Goal: Task Accomplishment & Management: Manage account settings

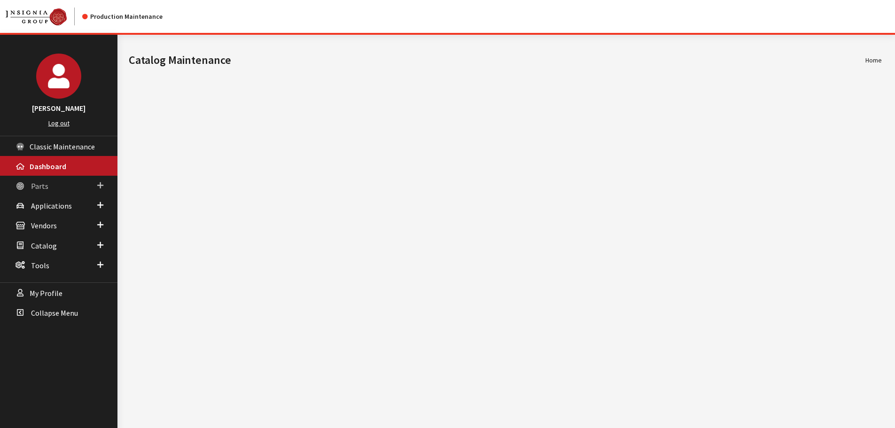
click at [67, 188] on link "Parts" at bounding box center [58, 186] width 117 height 20
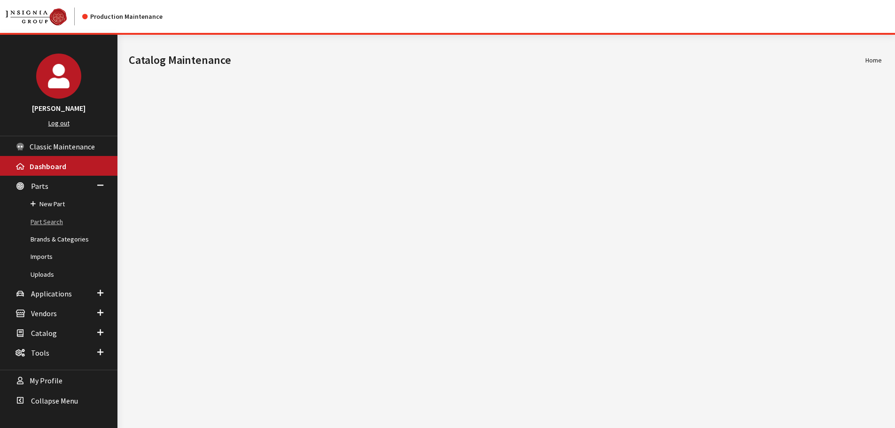
click at [48, 225] on link "Part Search" at bounding box center [58, 221] width 117 height 17
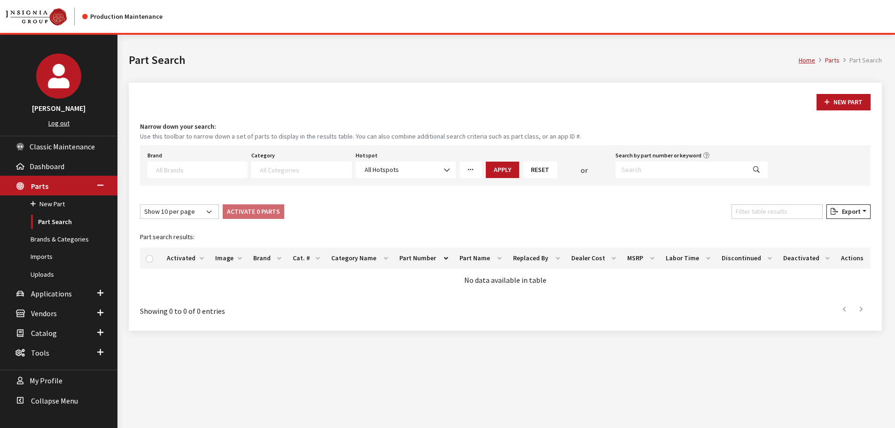
select select
click at [687, 156] on label "Search by part number or keyword" at bounding box center [659, 155] width 86 height 8
click at [687, 162] on input "Search by part number or keyword" at bounding box center [681, 170] width 130 height 16
click at [683, 174] on input "Search by part number or keyword" at bounding box center [681, 170] width 130 height 16
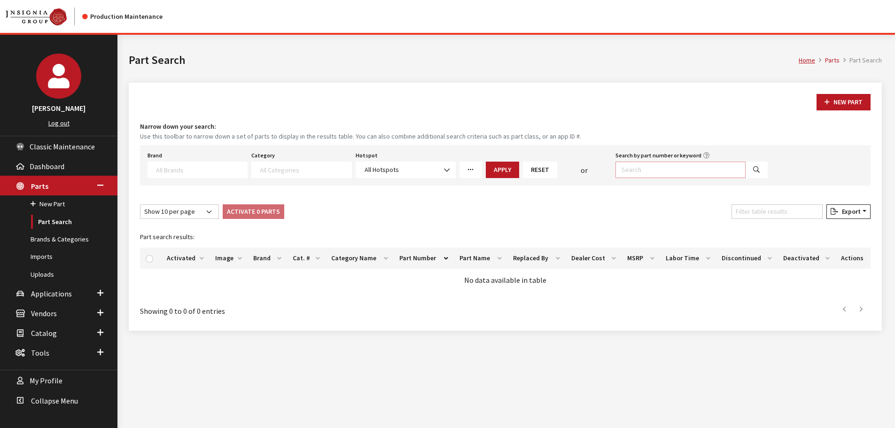
paste input "VPLEP0549"
type input "VPLEP0549"
select select
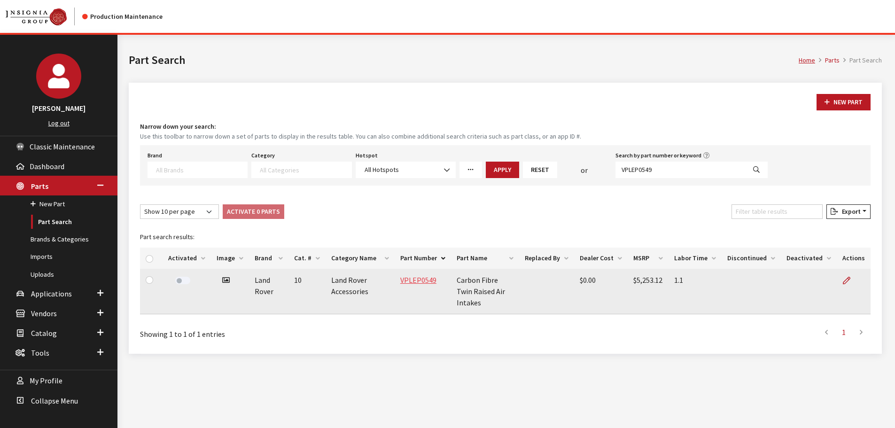
click at [427, 279] on link "VPLEP0549" at bounding box center [418, 279] width 36 height 9
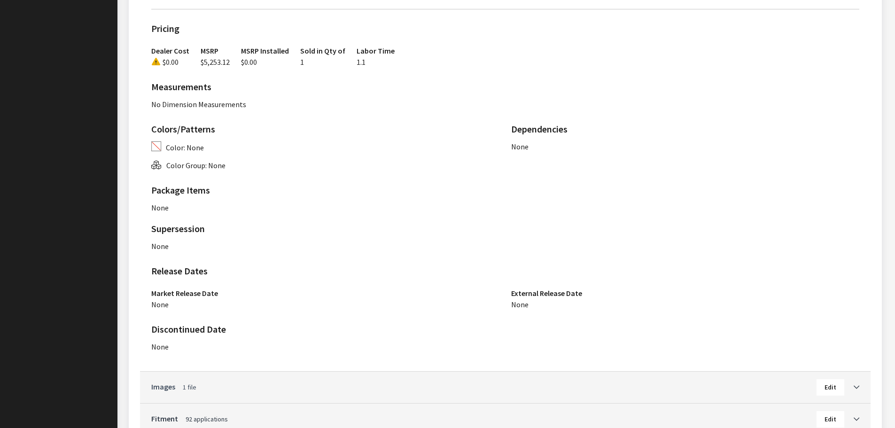
scroll to position [538, 0]
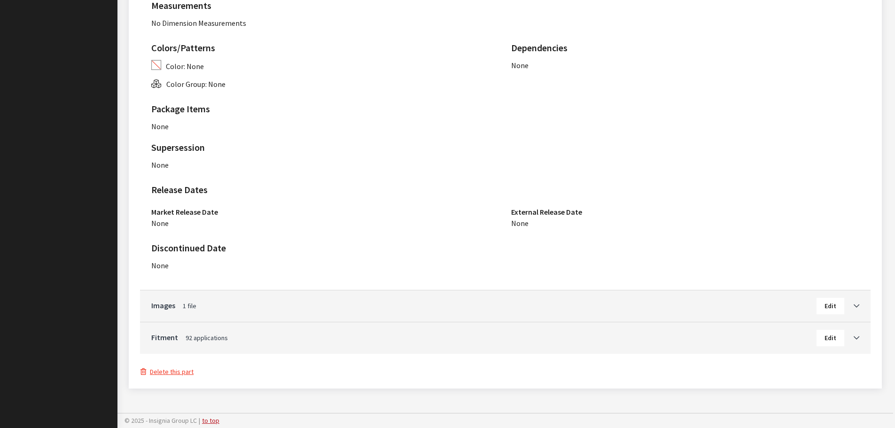
click at [831, 336] on span "Edit" at bounding box center [831, 338] width 12 height 8
click at [834, 336] on span "Edit" at bounding box center [831, 338] width 12 height 8
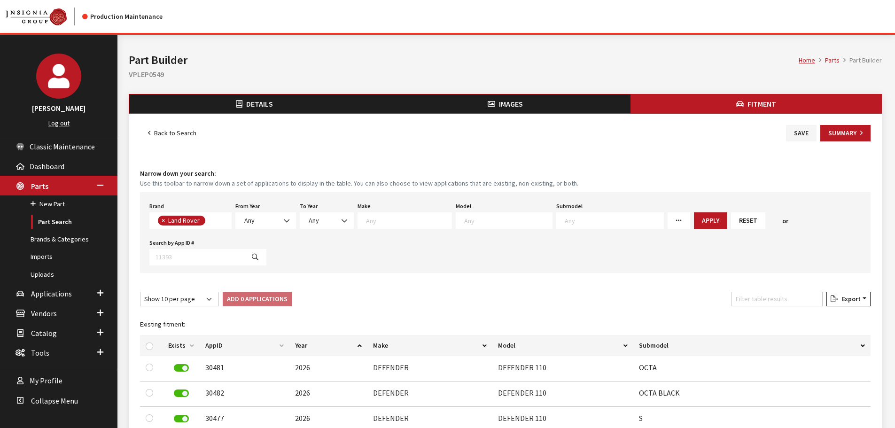
scroll to position [95, 0]
click at [152, 348] on input "checkbox" at bounding box center [150, 347] width 8 height 8
checkbox input "true"
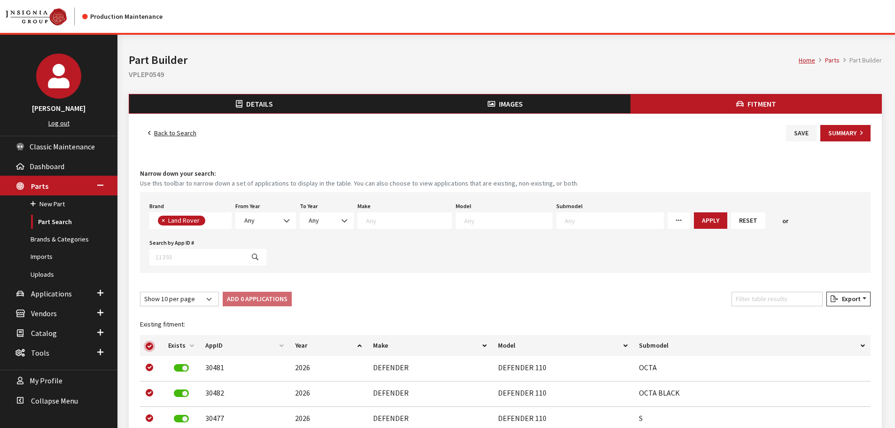
checkbox input "true"
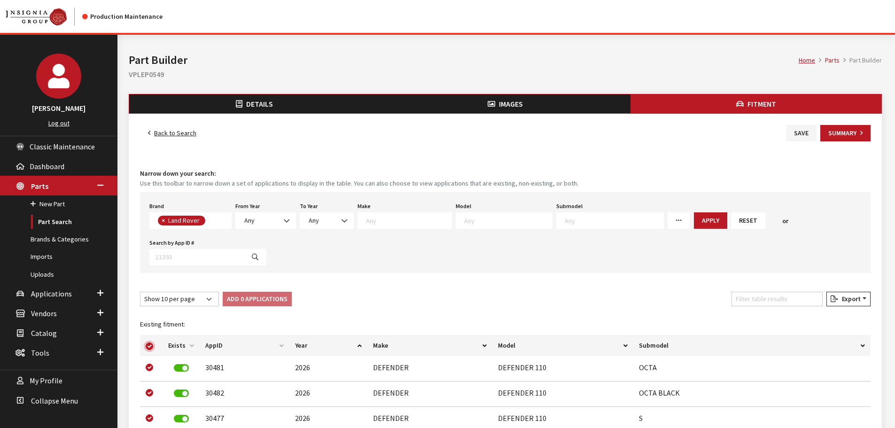
checkbox input "true"
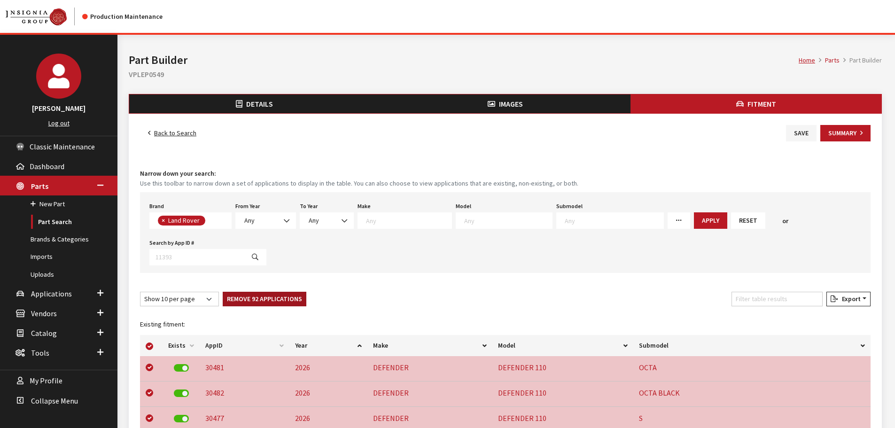
click at [275, 297] on button "Remove 92 Applications" at bounding box center [265, 299] width 84 height 15
checkbox input "false"
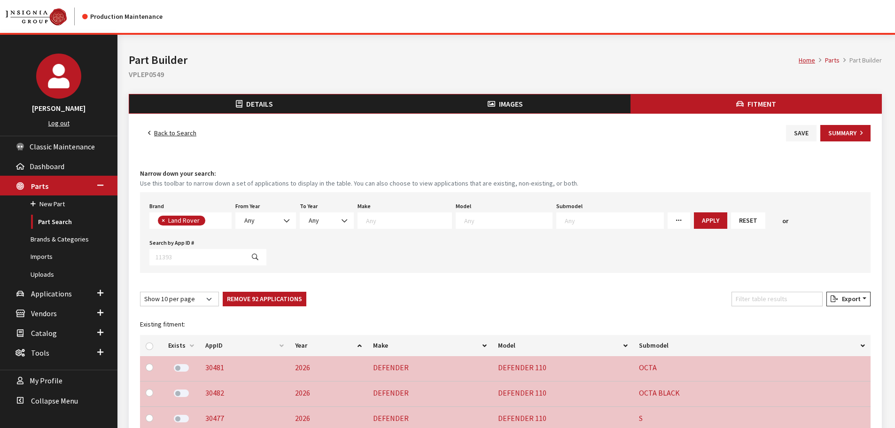
checkbox input "false"
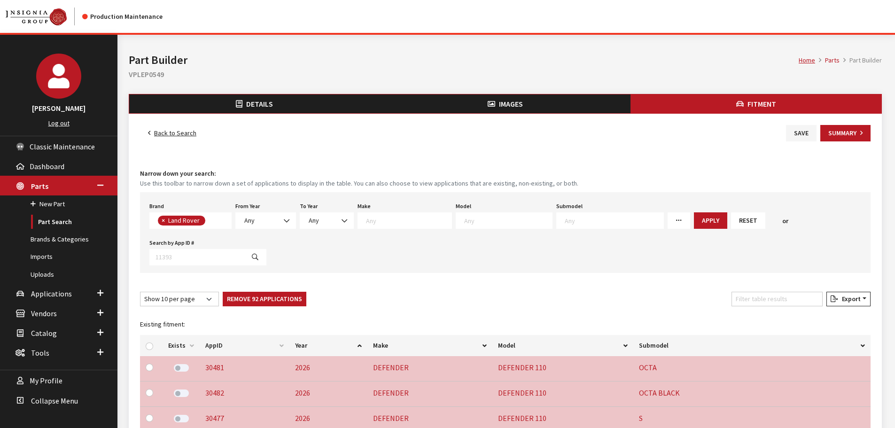
checkbox input "false"
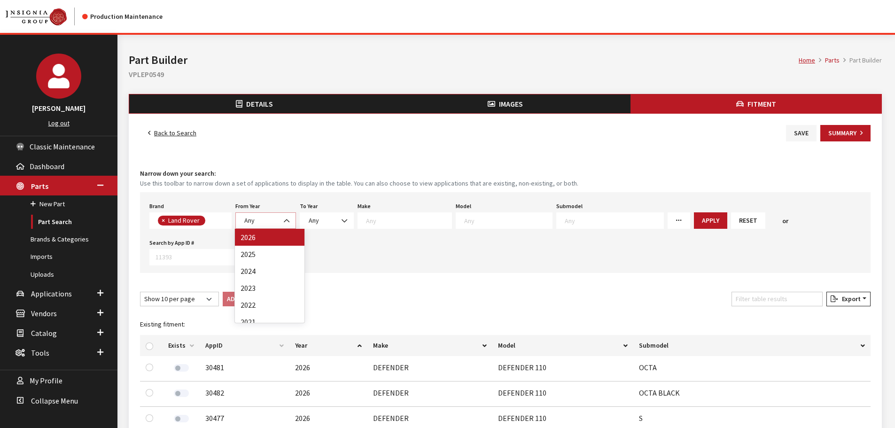
click at [288, 226] on span at bounding box center [288, 221] width 16 height 16
select select "2016"
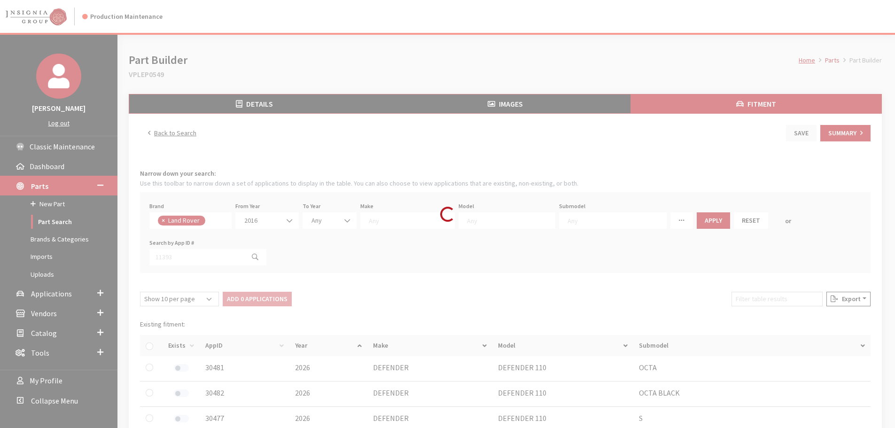
click at [343, 224] on div "Loading..." at bounding box center [447, 214] width 895 height 428
select select
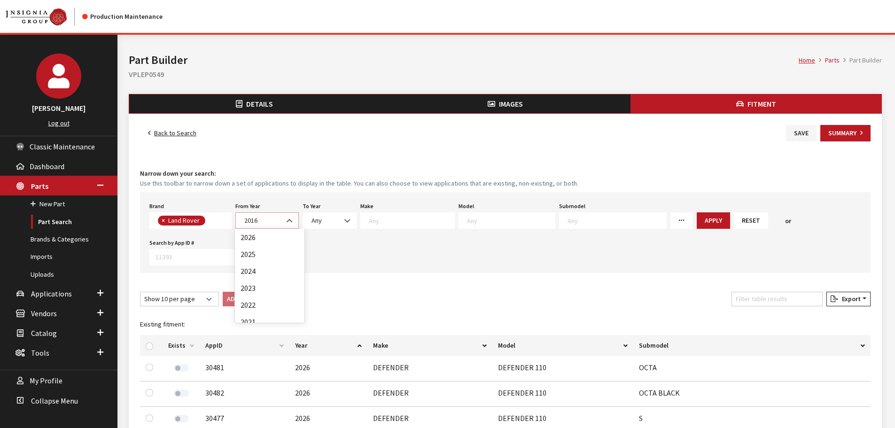
drag, startPoint x: 282, startPoint y: 220, endPoint x: 290, endPoint y: 244, distance: 24.8
click at [283, 220] on span at bounding box center [290, 221] width 16 height 16
select select "2026"
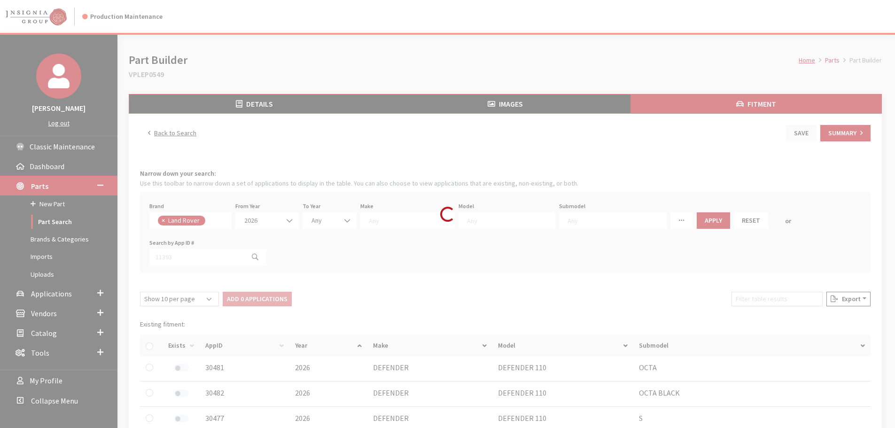
select select
select select "2026"
select select
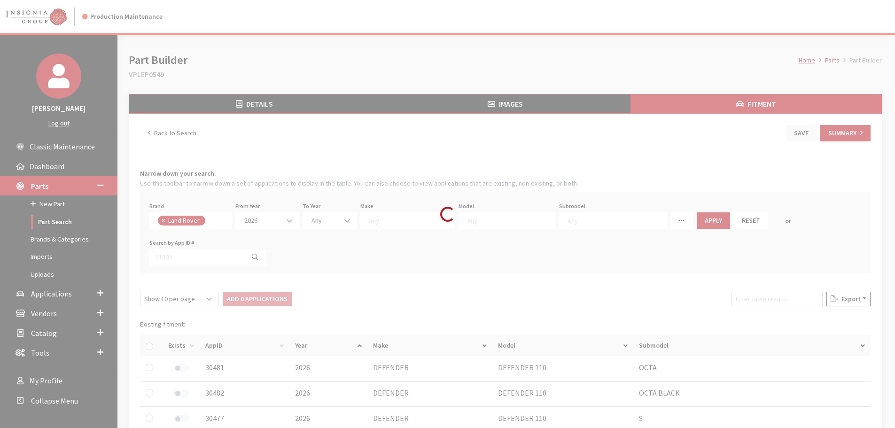
select select
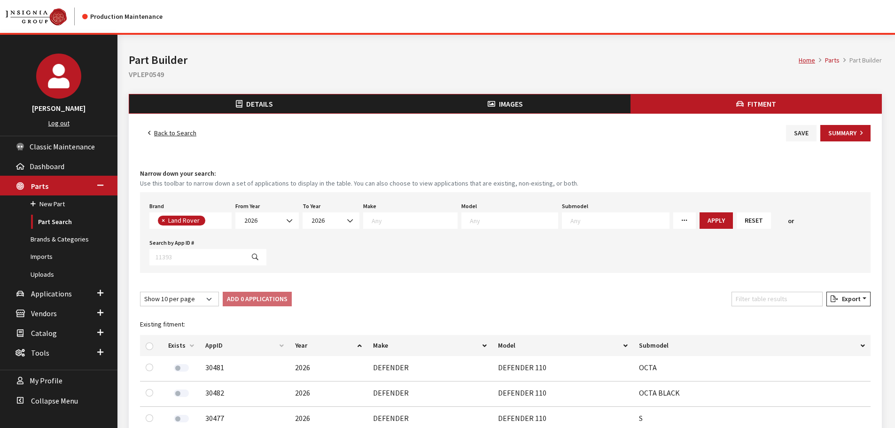
click at [424, 227] on span at bounding box center [410, 220] width 94 height 16
click at [252, 209] on label "From Year" at bounding box center [247, 206] width 24 height 8
click at [236, 212] on select "Any 2026 2025 2024 2023 2022 2021 2020 2019 2018 2017 2016" at bounding box center [235, 212] width 0 height 0
click at [258, 222] on span "2026" at bounding box center [267, 221] width 51 height 10
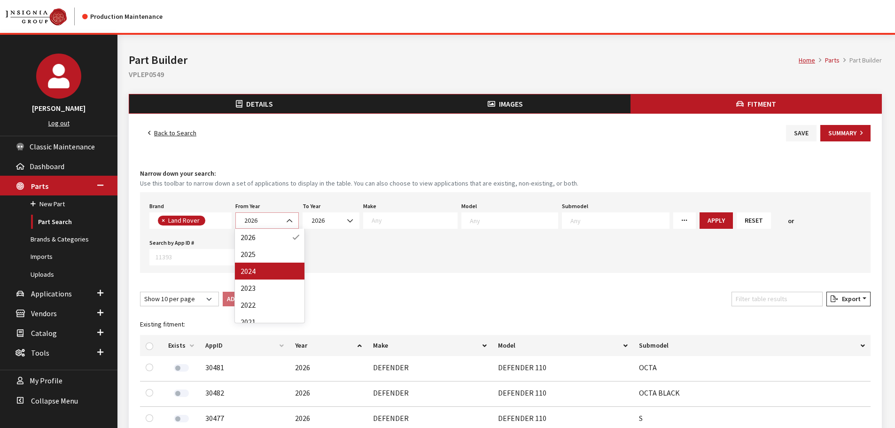
select select "2024"
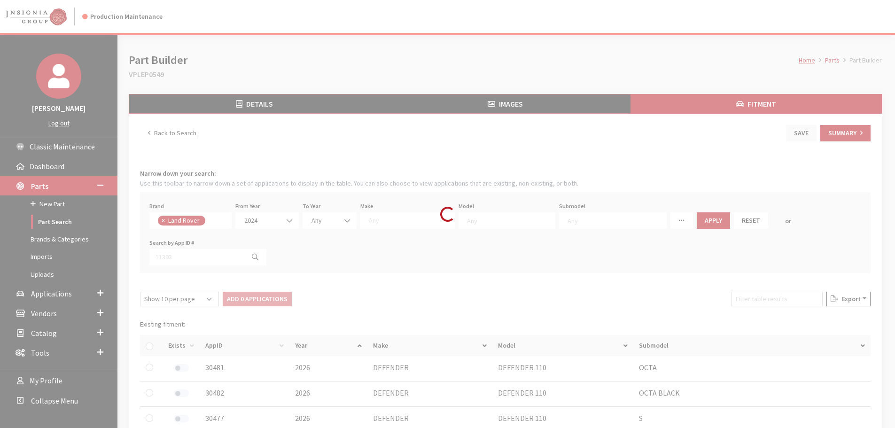
select select
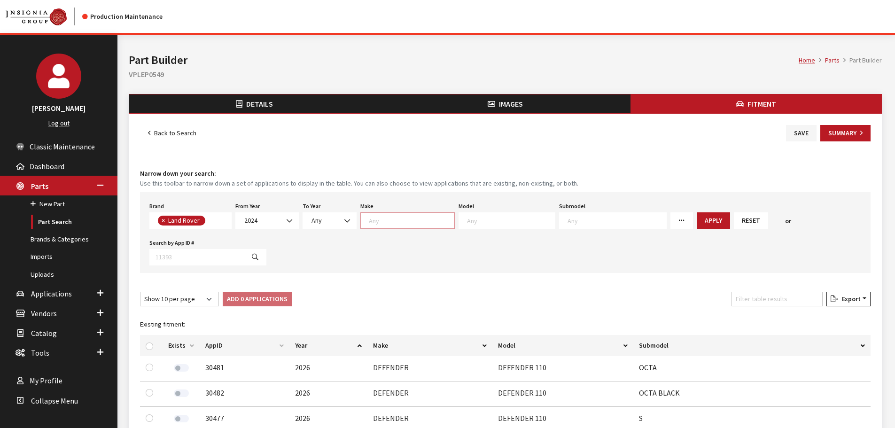
click at [393, 219] on textarea "Search" at bounding box center [412, 220] width 86 height 8
select select "64"
select select
click at [417, 221] on textarea "Search" at bounding box center [417, 221] width 5 height 8
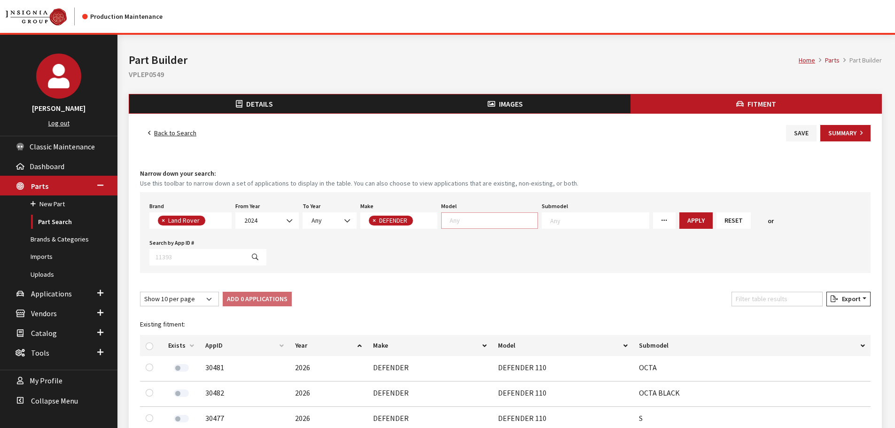
click at [474, 226] on span at bounding box center [489, 220] width 97 height 16
select select "1342"
click at [511, 219] on textarea "Search" at bounding box center [510, 221] width 5 height 8
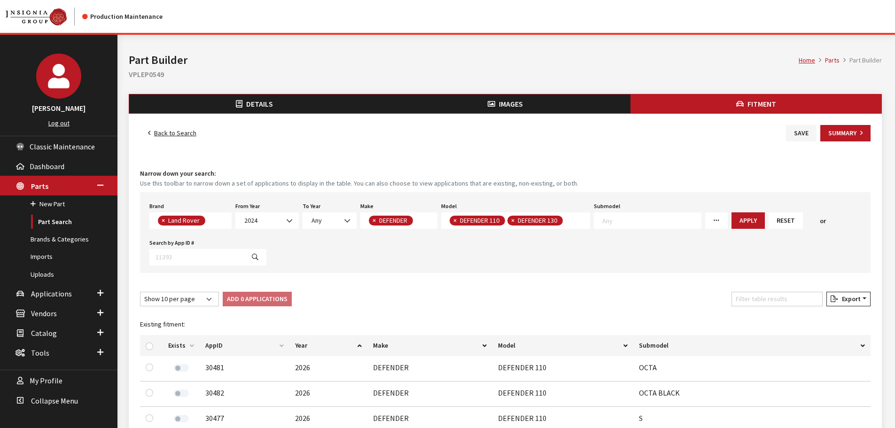
click at [578, 223] on span "× DEFENDER 110 × DEFENDER 130" at bounding box center [515, 220] width 149 height 16
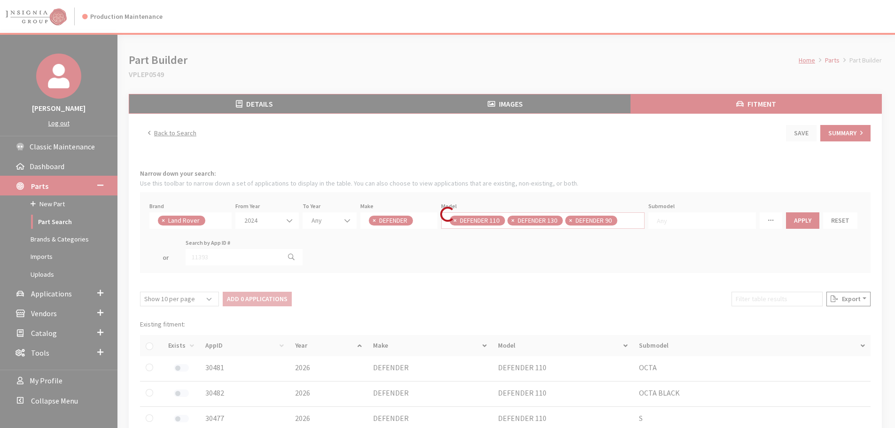
select select
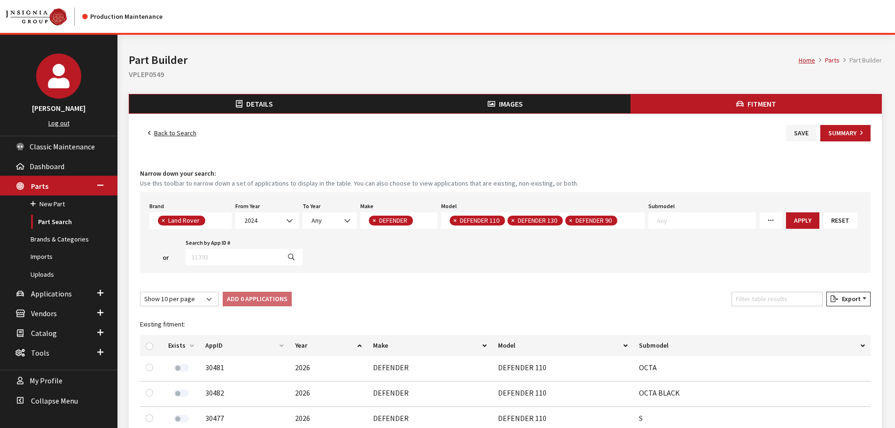
drag, startPoint x: 630, startPoint y: 209, endPoint x: 640, endPoint y: 211, distance: 10.9
click at [631, 209] on div "Model DEFENDER 110 DEFENDER 130 DEFENDER 90 × DEFENDER 110 × DEFENDER 130 × DEF…" at bounding box center [542, 214] width 207 height 29
click at [675, 219] on textarea "Search" at bounding box center [706, 220] width 99 height 8
type textarea "o"
click at [795, 224] on button "Apply" at bounding box center [802, 220] width 33 height 16
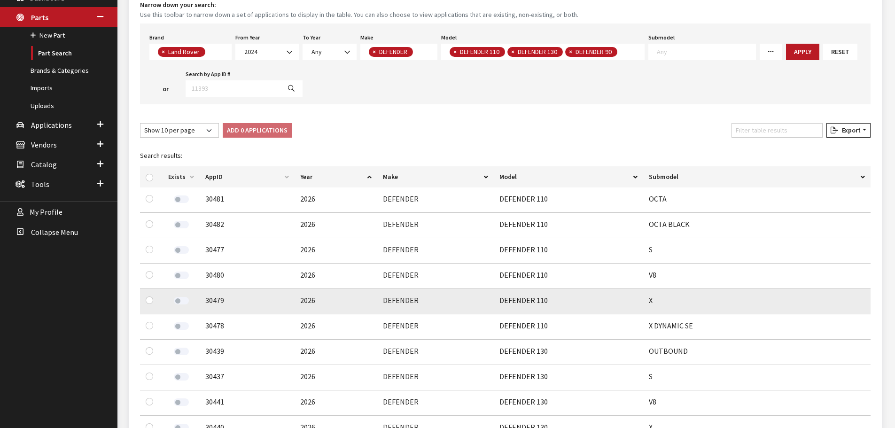
scroll to position [188, 0]
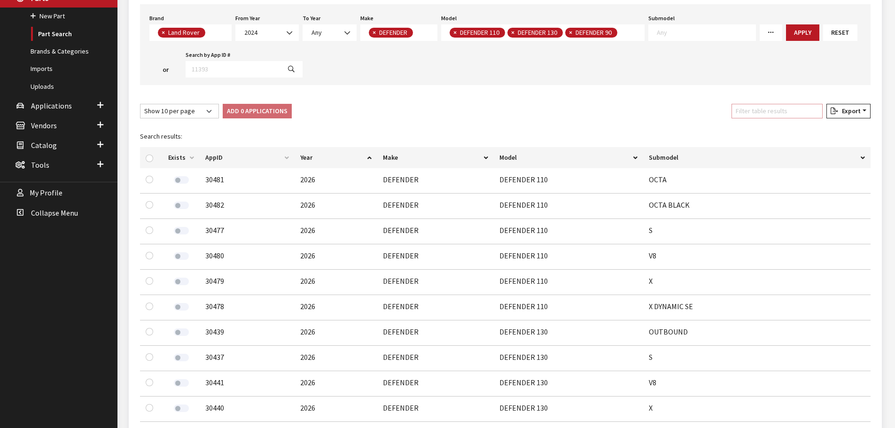
click at [754, 109] on input "Filter table results" at bounding box center [777, 111] width 91 height 15
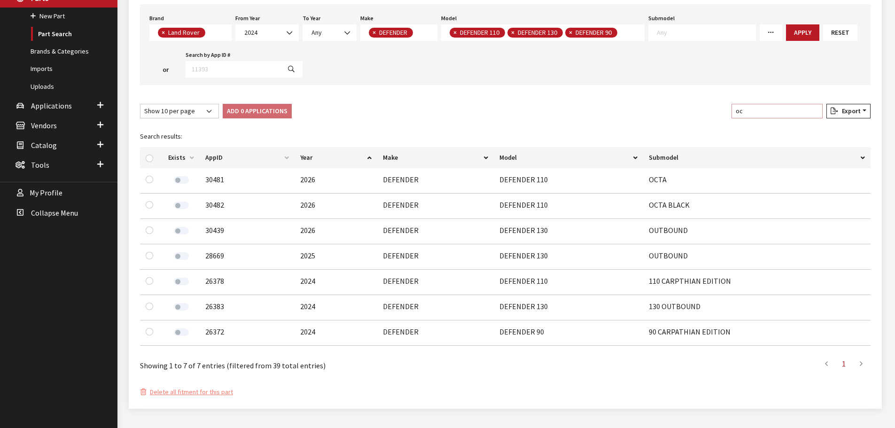
scroll to position [81, 0]
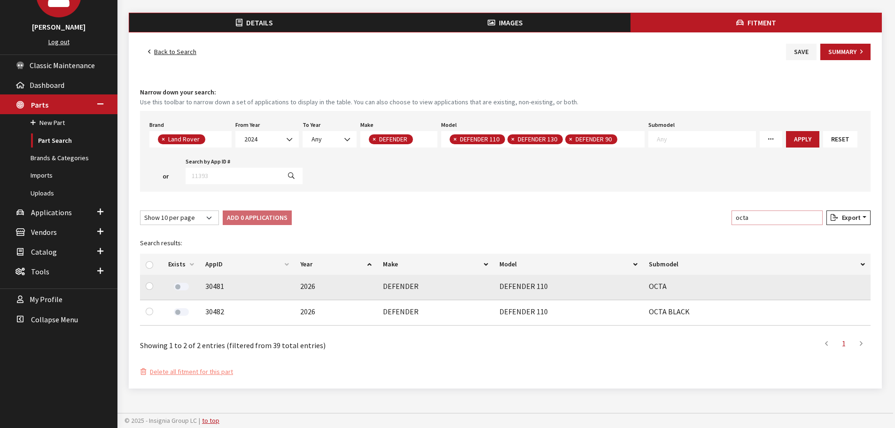
type input "octa"
click at [174, 288] on label at bounding box center [181, 287] width 15 height 8
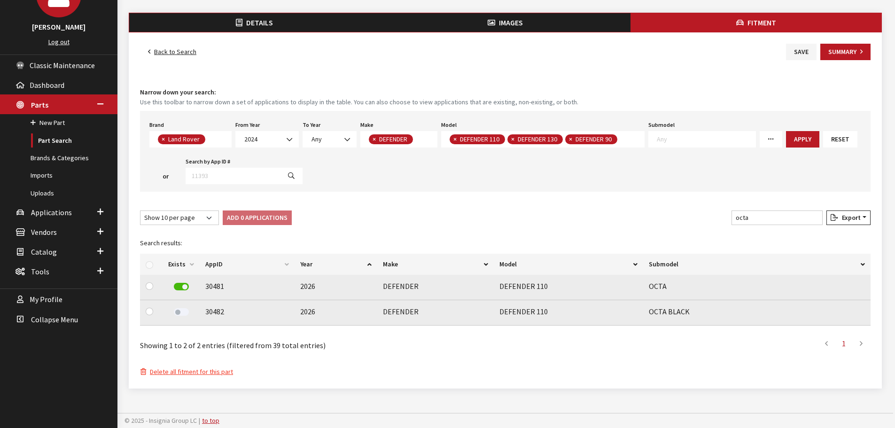
click at [180, 312] on label at bounding box center [181, 312] width 15 height 8
click at [807, 53] on button "Save" at bounding box center [801, 52] width 31 height 16
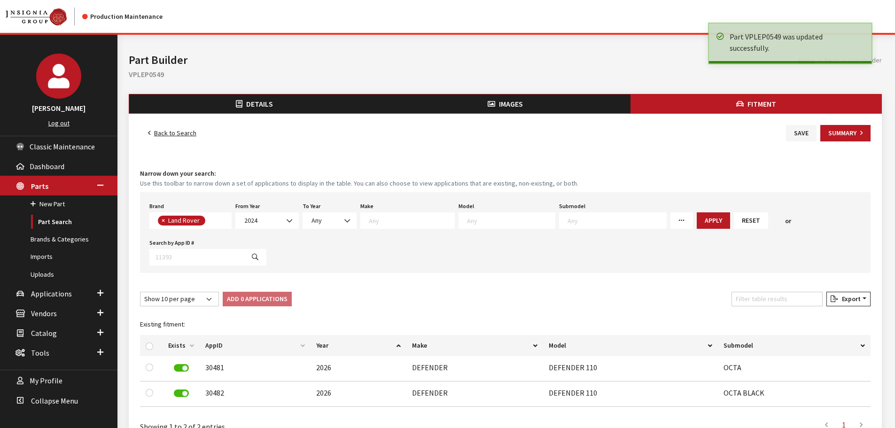
select select
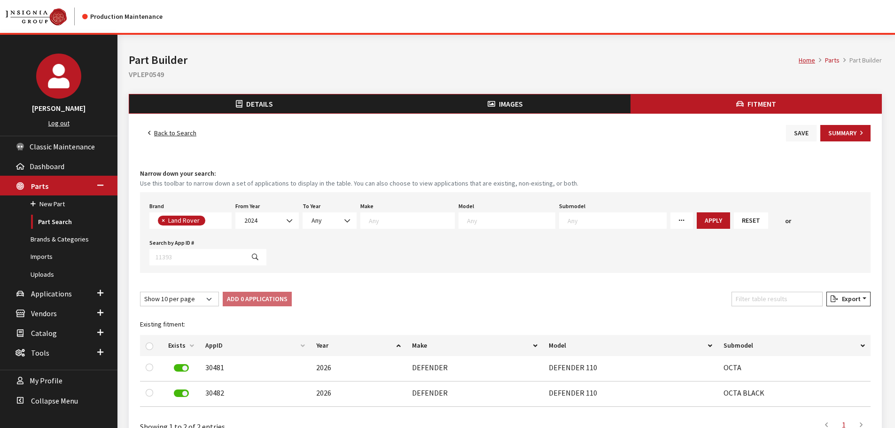
click at [791, 131] on button "Save" at bounding box center [801, 133] width 31 height 16
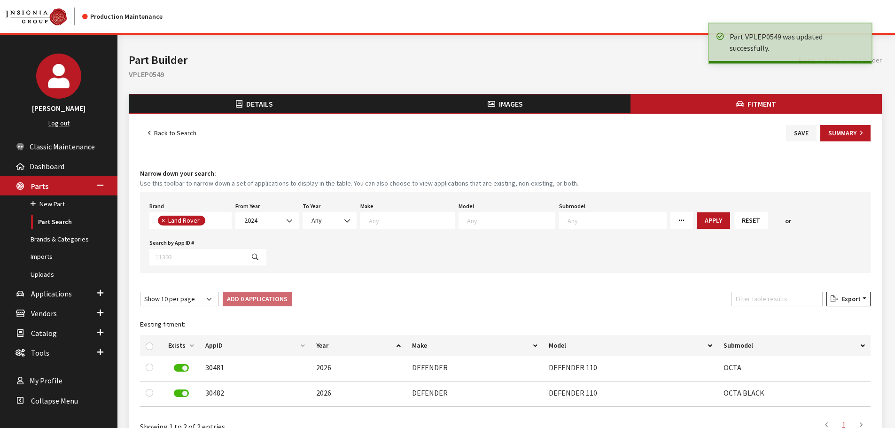
select select
click at [192, 133] on link "Back to Search" at bounding box center [172, 133] width 64 height 16
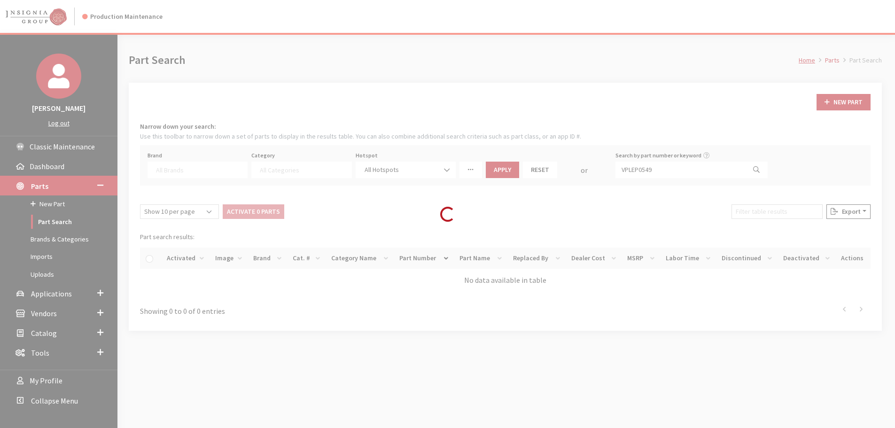
select select
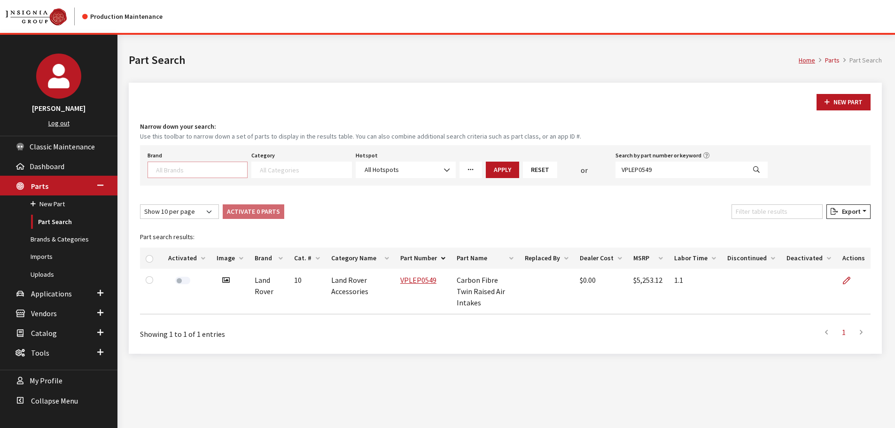
click at [194, 170] on textarea "Search" at bounding box center [201, 169] width 91 height 8
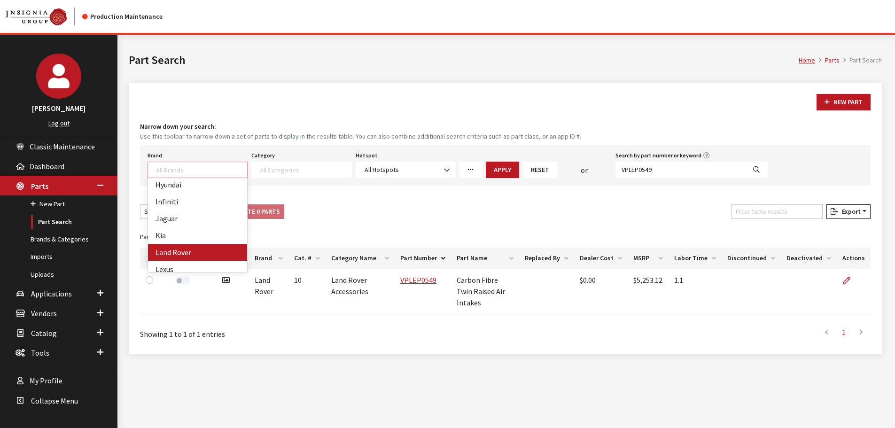
select select "550"
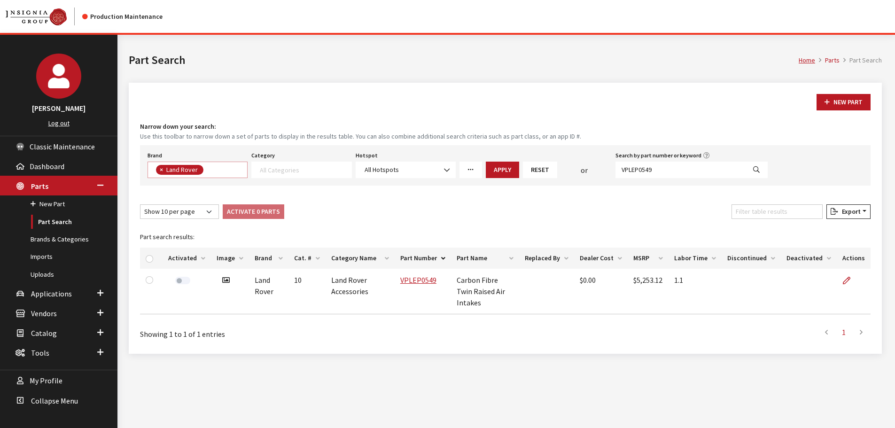
scroll to position [134, 0]
click at [320, 177] on span at bounding box center [301, 170] width 100 height 16
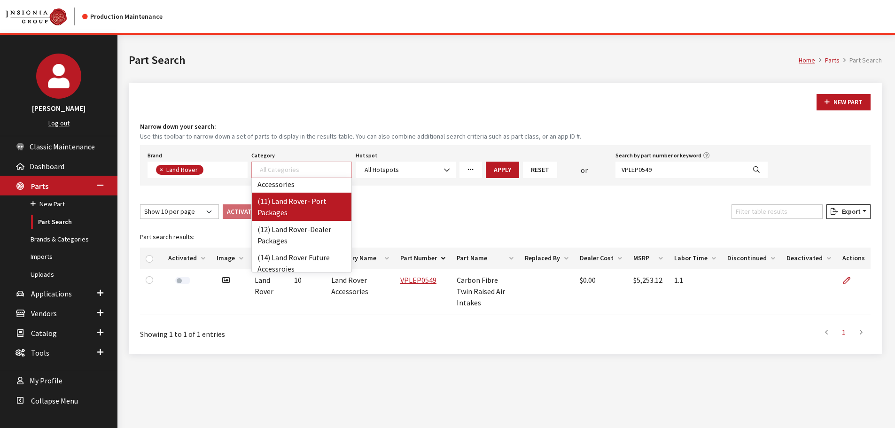
scroll to position [0, 0]
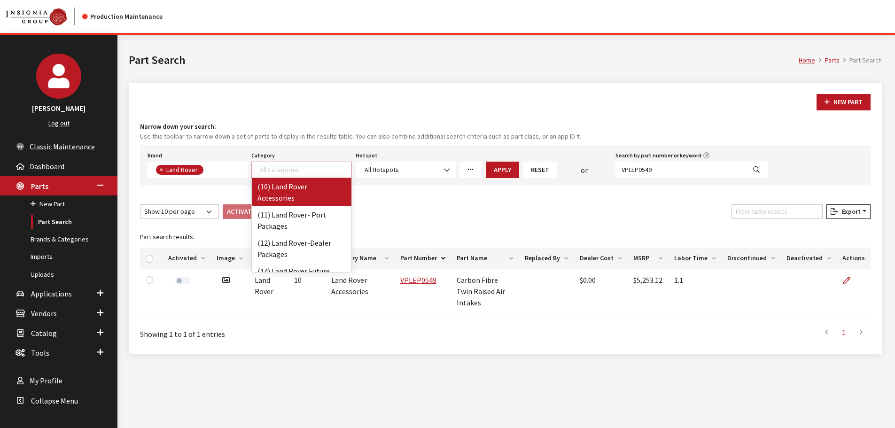
select select "863"
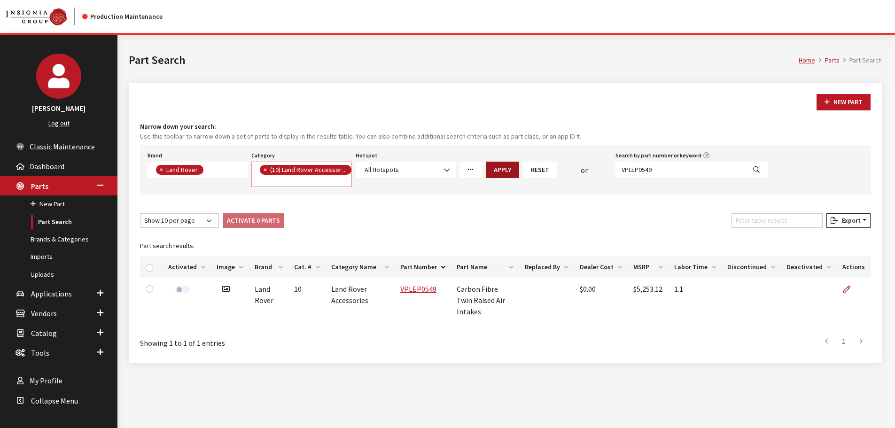
click at [506, 172] on button "Apply" at bounding box center [502, 170] width 33 height 16
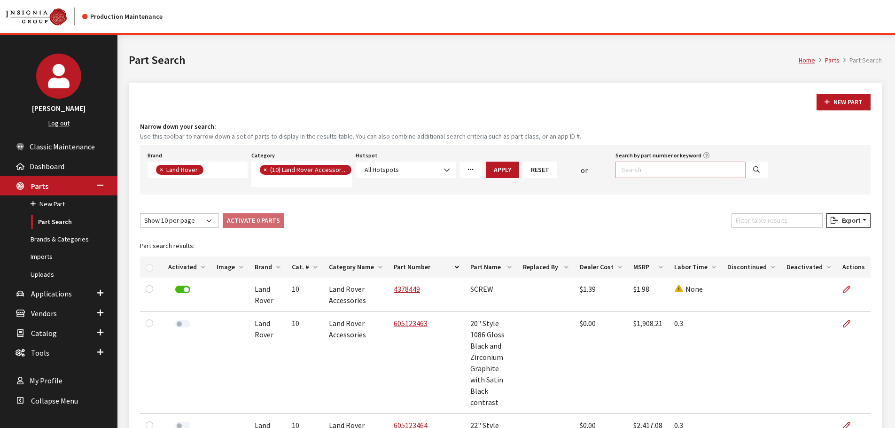
drag, startPoint x: 678, startPoint y: 171, endPoint x: 687, endPoint y: 177, distance: 10.6
click at [678, 171] on input "Search by part number or keyword" at bounding box center [681, 170] width 130 height 16
click at [801, 226] on input "Filter table results" at bounding box center [777, 220] width 91 height 15
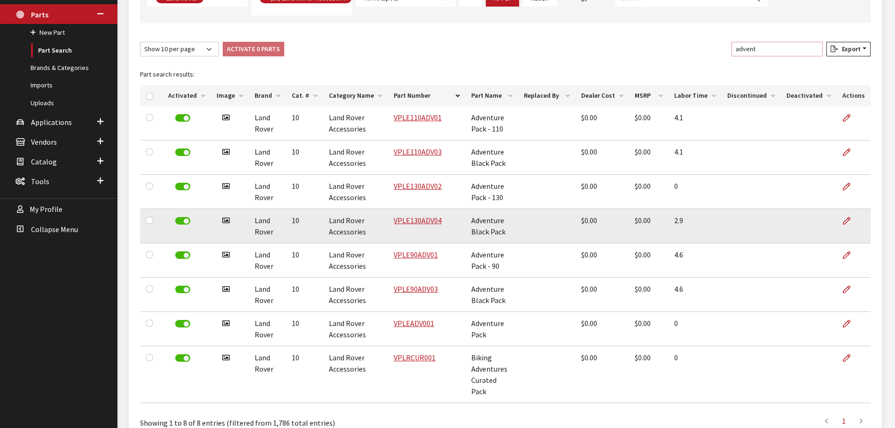
scroll to position [188, 0]
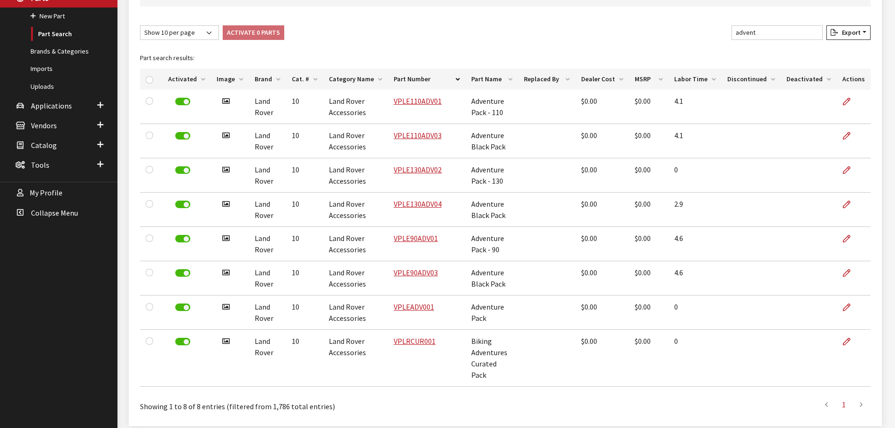
click at [431, 81] on th "Part Number" at bounding box center [427, 79] width 78 height 21
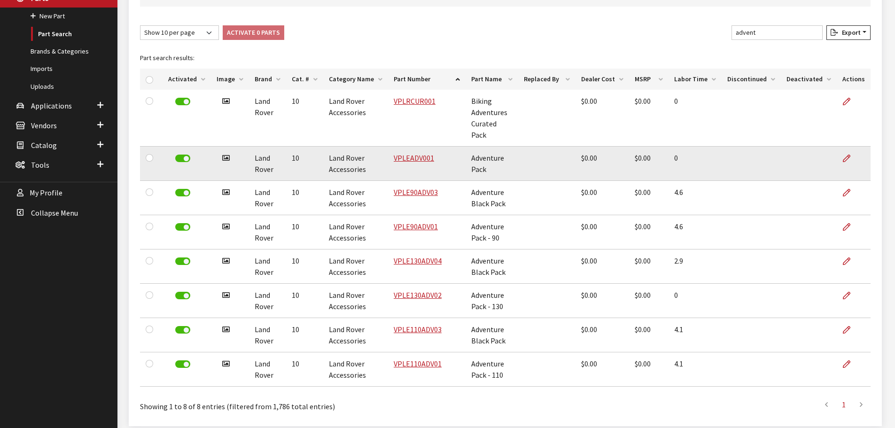
click at [177, 155] on label at bounding box center [182, 159] width 15 height 8
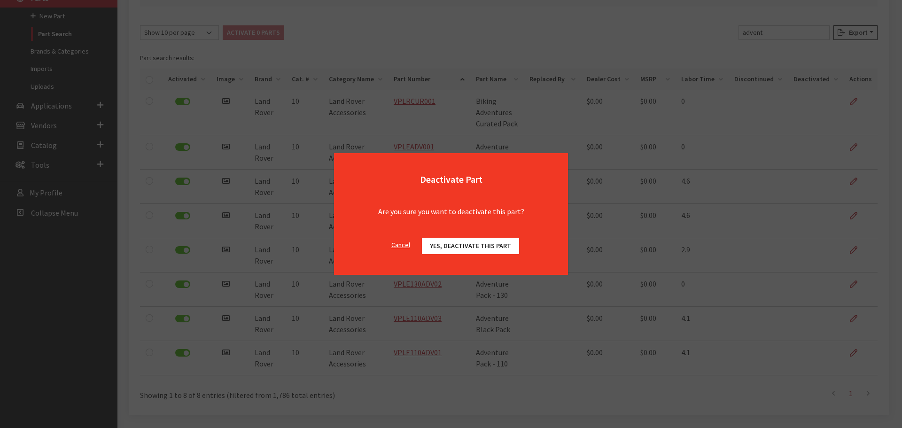
click at [459, 246] on span "Yes, deactivate this part" at bounding box center [470, 246] width 81 height 8
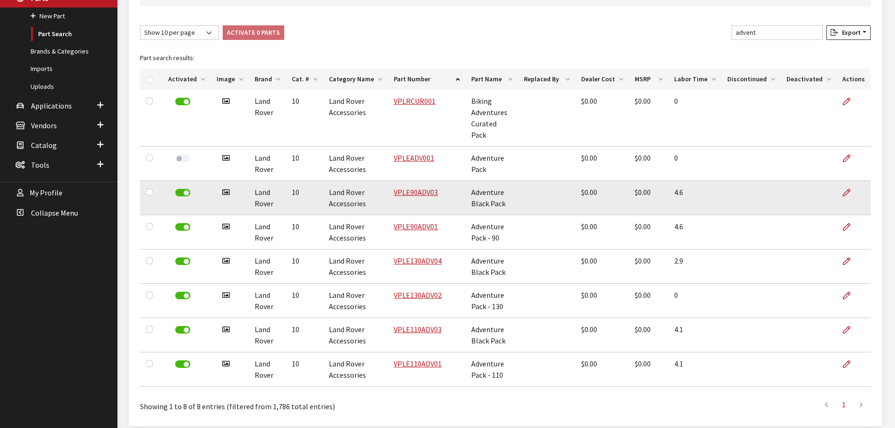
click at [185, 189] on label at bounding box center [182, 193] width 15 height 8
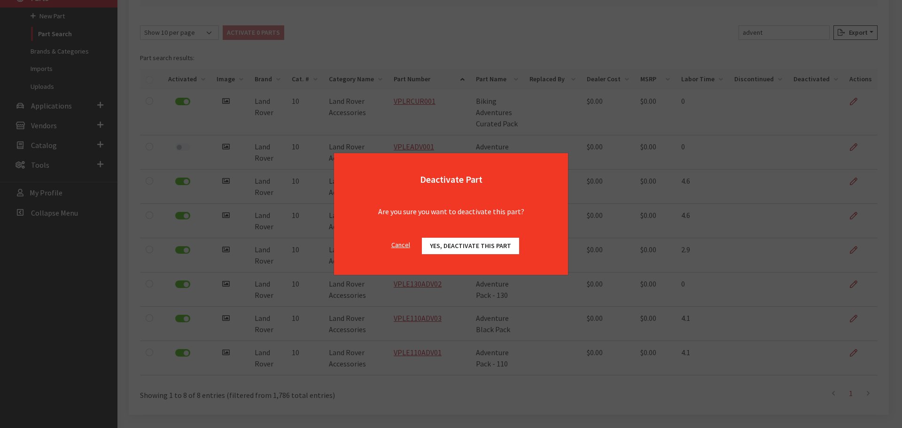
click at [483, 245] on span "Yes, deactivate this part" at bounding box center [470, 246] width 81 height 8
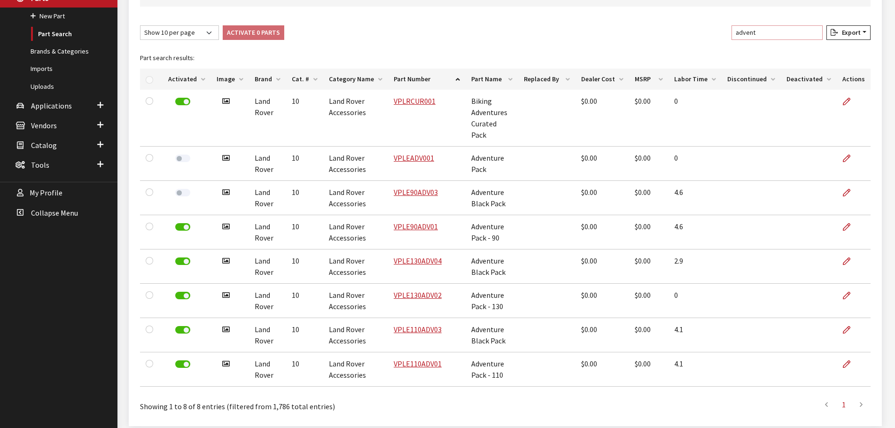
click at [780, 36] on input "advent" at bounding box center [777, 32] width 91 height 15
paste input "VPLE110ADV01"
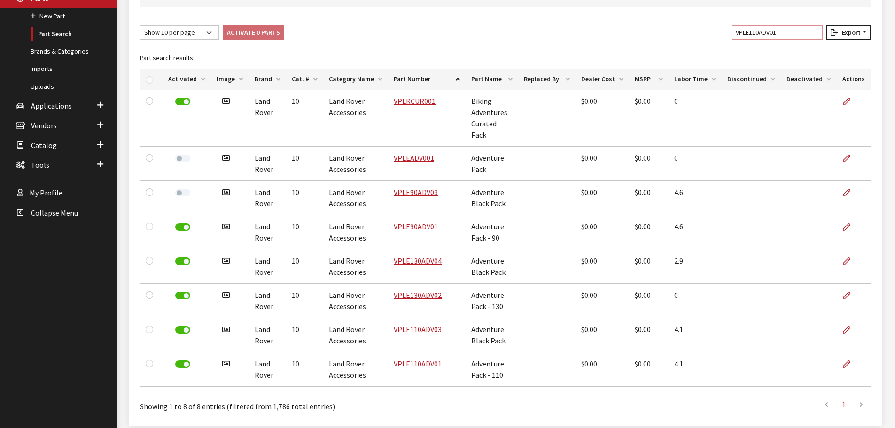
scroll to position [35, 0]
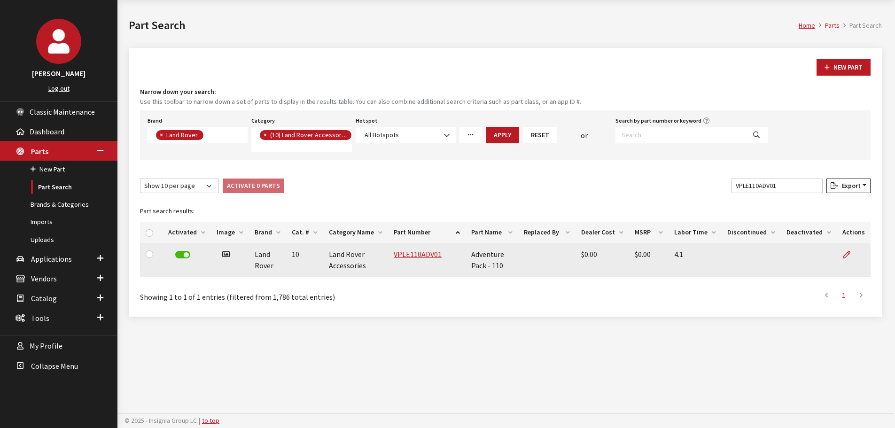
click at [178, 255] on label at bounding box center [182, 255] width 15 height 8
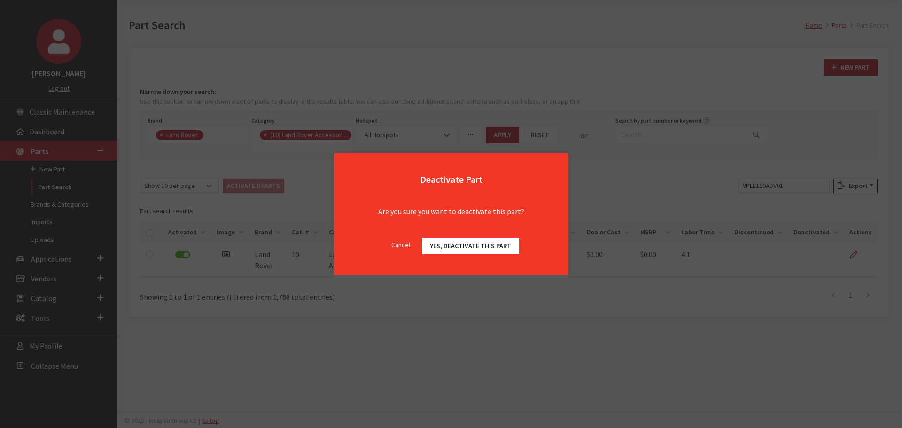
click at [477, 247] on span "Yes, deactivate this part" at bounding box center [470, 246] width 81 height 8
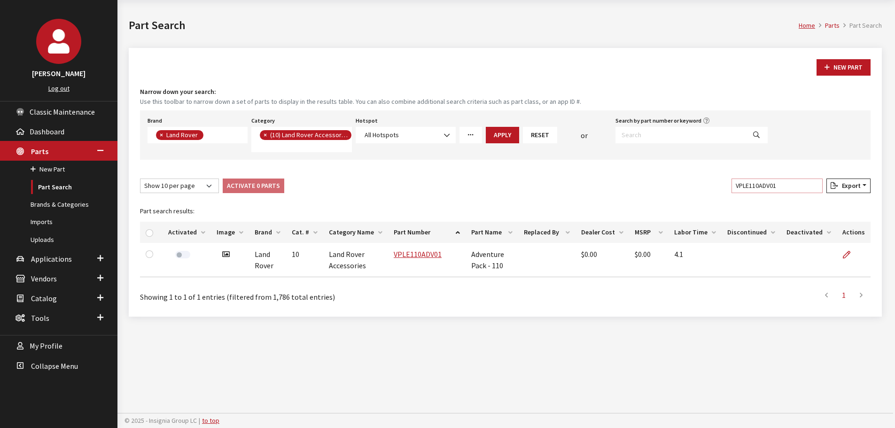
click at [771, 186] on input "VPLE110ADV01" at bounding box center [777, 186] width 91 height 15
paste input "3"
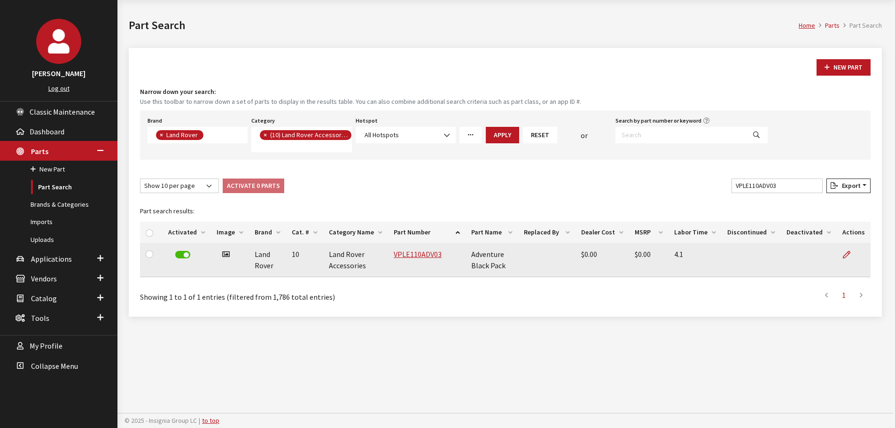
click at [181, 256] on label at bounding box center [182, 255] width 15 height 8
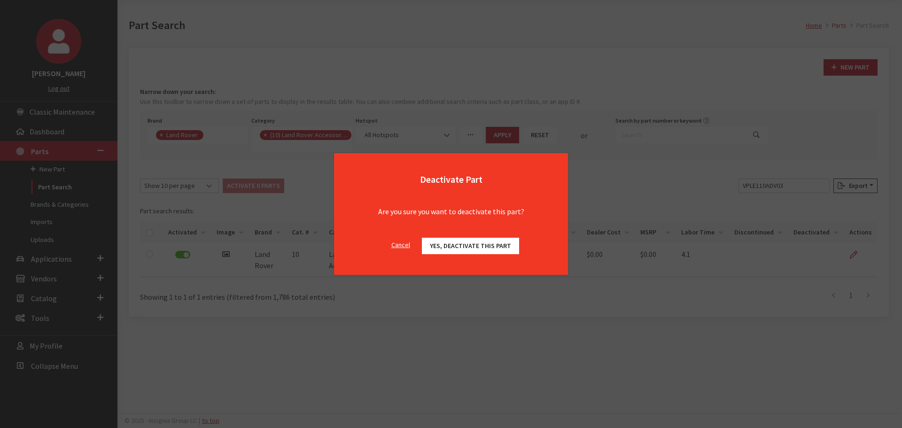
click at [493, 246] on span "Yes, deactivate this part" at bounding box center [470, 246] width 81 height 8
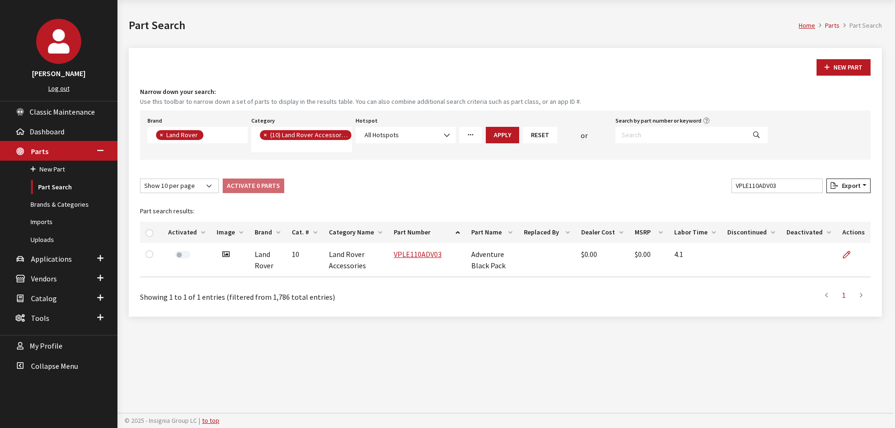
click at [770, 194] on div "Filter table results VPLE110ADV03" at bounding box center [777, 188] width 95 height 18
click at [773, 187] on input "VPLE110ADV03" at bounding box center [777, 186] width 91 height 15
paste input "30ADV02"
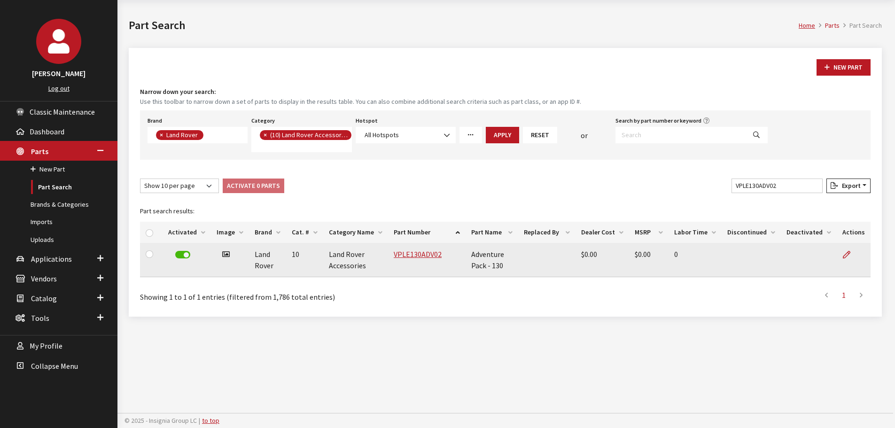
click at [182, 256] on label at bounding box center [182, 255] width 15 height 8
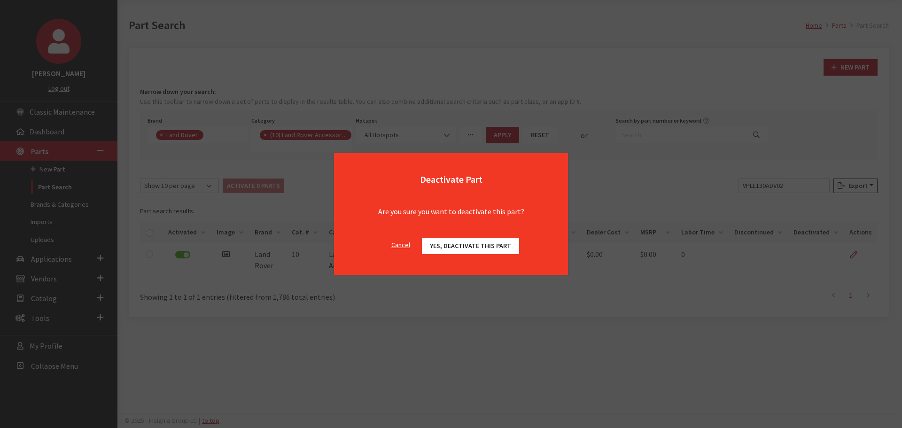
click at [485, 248] on span "Yes, deactivate this part" at bounding box center [470, 246] width 81 height 8
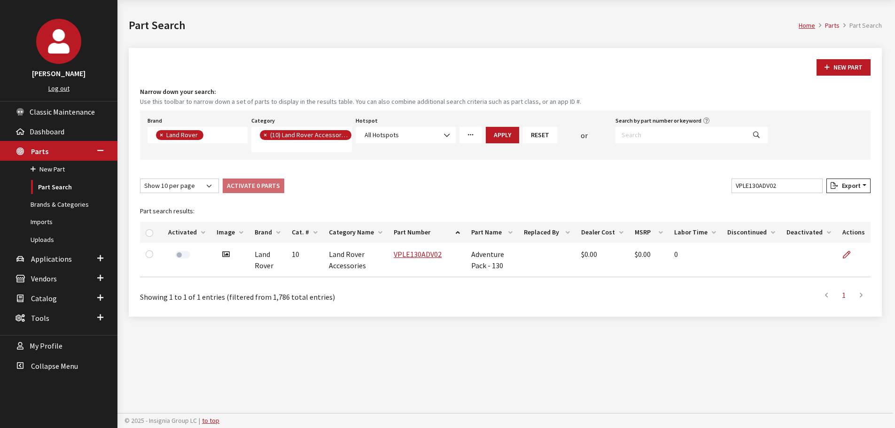
drag, startPoint x: 778, startPoint y: 196, endPoint x: 778, endPoint y: 190, distance: 5.7
click at [778, 196] on div "Filter table results VPLE130ADV02" at bounding box center [777, 188] width 95 height 18
click at [778, 187] on input "VPLE130ADV02" at bounding box center [777, 186] width 91 height 15
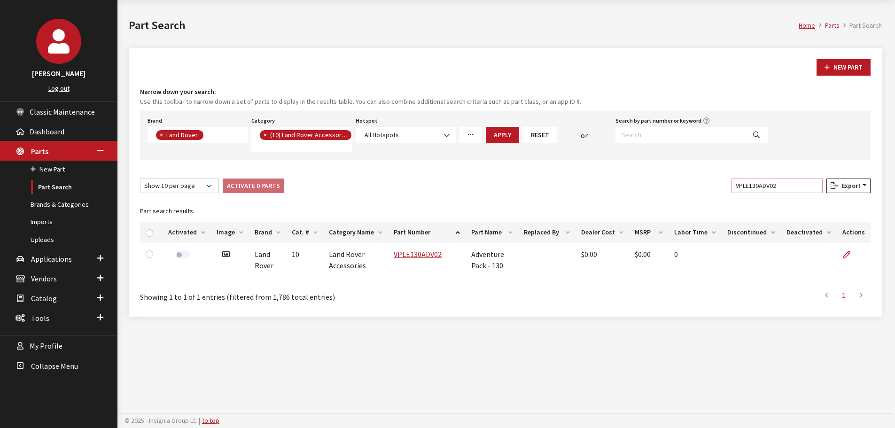
paste input "4"
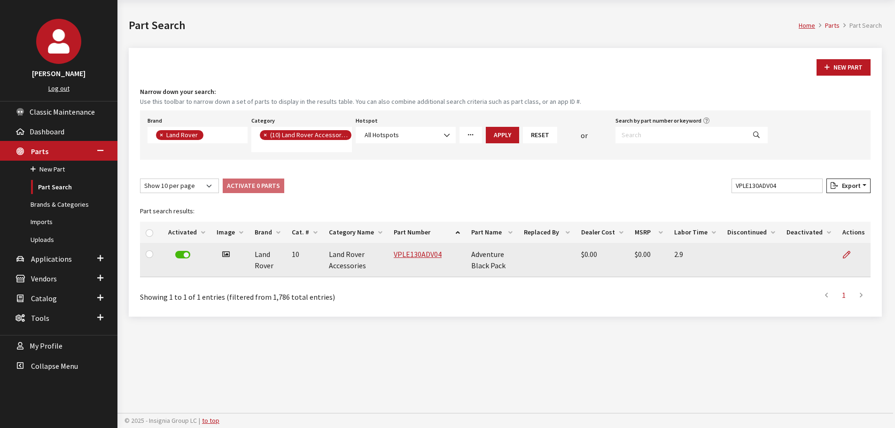
click at [183, 257] on label at bounding box center [182, 255] width 15 height 8
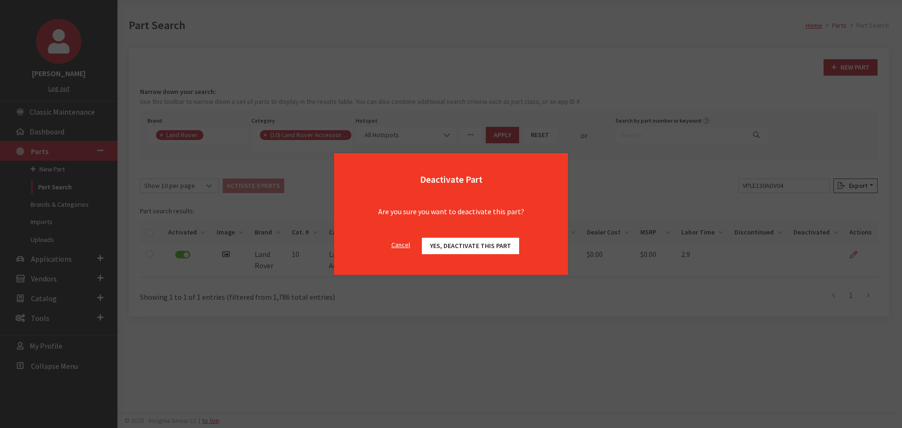
click at [457, 241] on button "Yes, deactivate this part" at bounding box center [470, 246] width 97 height 16
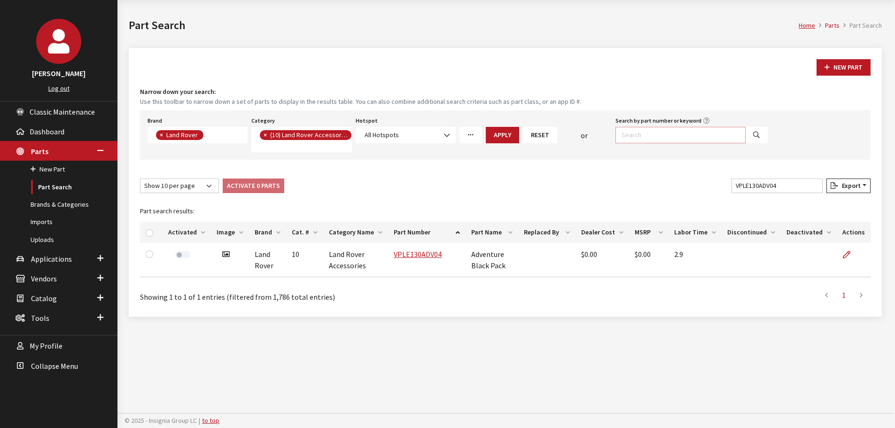
click at [689, 130] on input "Search by part number or keyword" at bounding box center [681, 135] width 130 height 16
click at [763, 172] on div "New Part Narrow down your search: Use this toolbar to narrow down a set of part…" at bounding box center [505, 182] width 753 height 269
click at [763, 181] on input "VPLE130ADV04" at bounding box center [777, 186] width 91 height 15
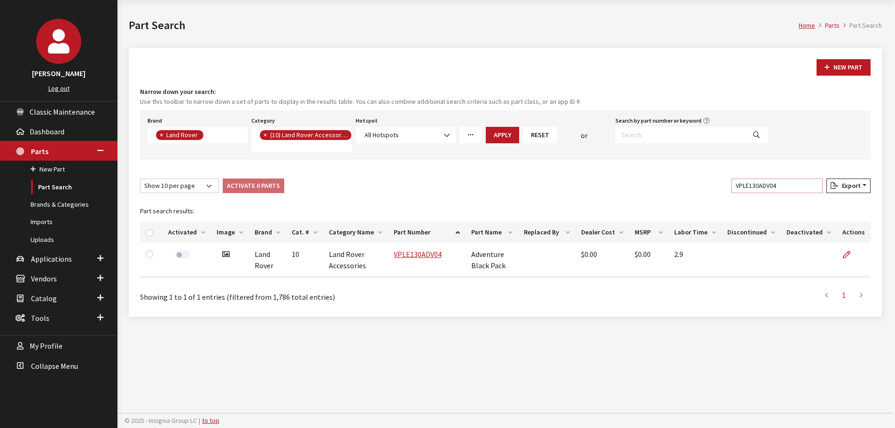
paste input "90ADV01"
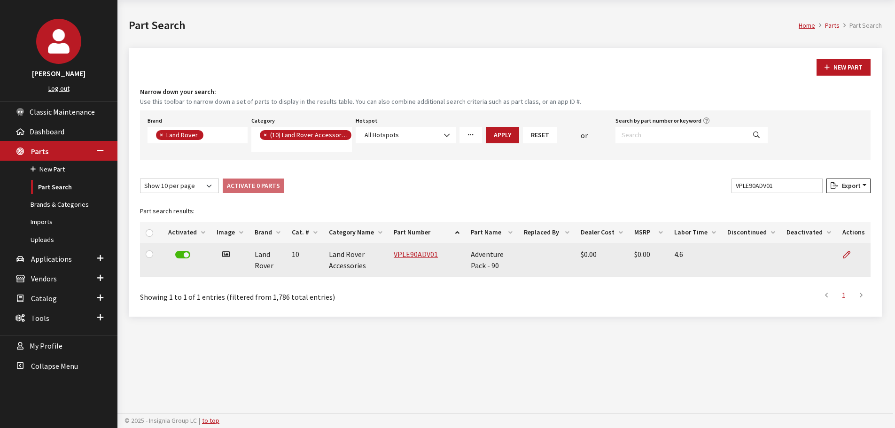
click at [170, 253] on div at bounding box center [182, 256] width 29 height 14
click at [179, 252] on label at bounding box center [182, 255] width 15 height 8
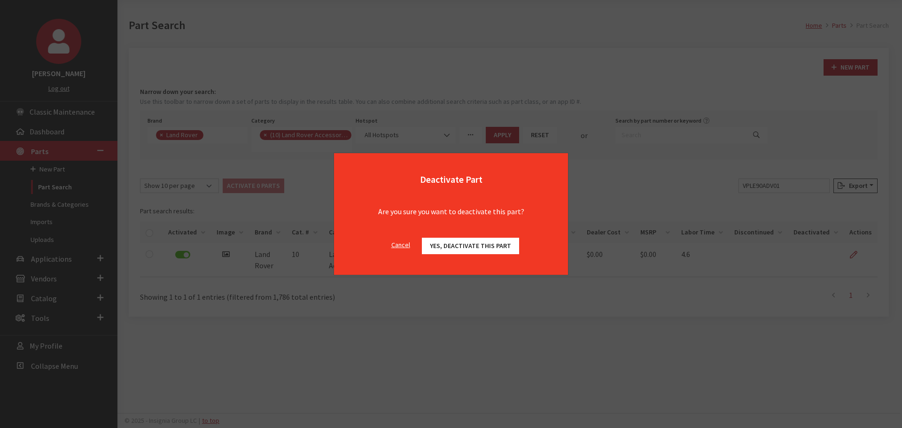
click at [473, 240] on button "Yes, deactivate this part" at bounding box center [470, 246] width 97 height 16
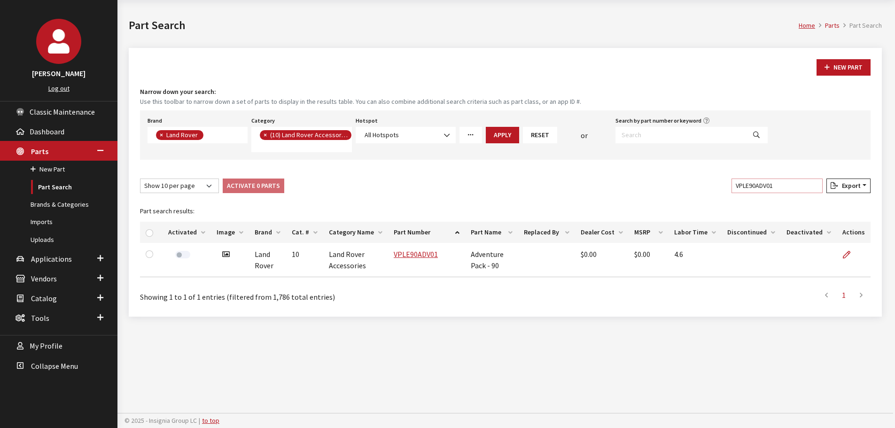
click at [779, 180] on input "VPLE90ADV01" at bounding box center [777, 186] width 91 height 15
paste input "3"
type input "VPLE90ADV03"
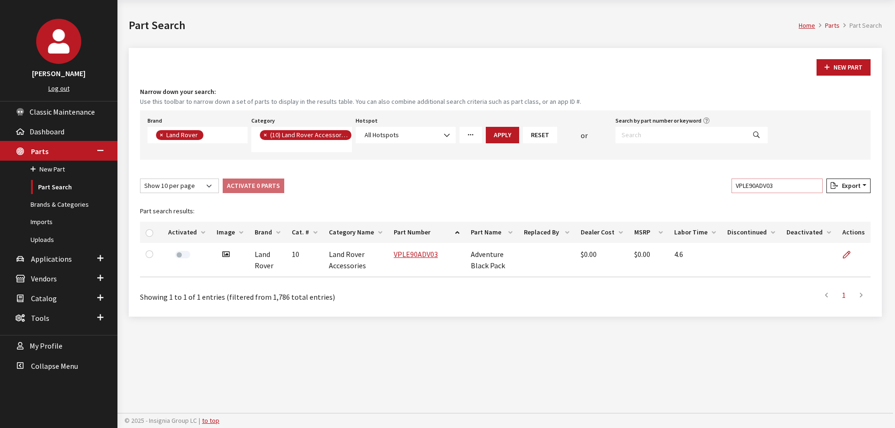
click at [819, 187] on input "VPLE90ADV03" at bounding box center [777, 186] width 91 height 15
click at [815, 187] on input "VPLE90ADV03" at bounding box center [777, 186] width 91 height 15
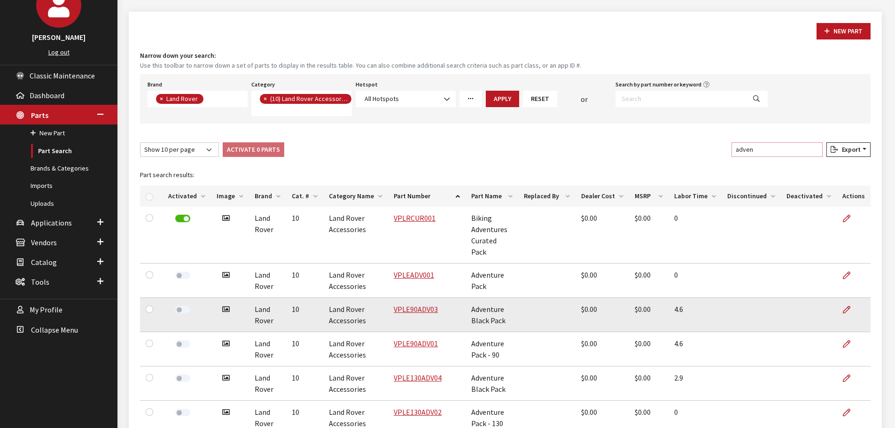
scroll to position [129, 0]
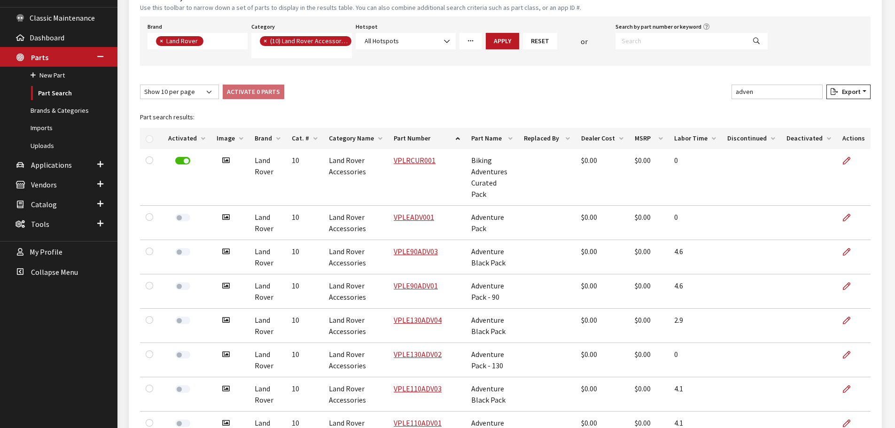
click at [397, 134] on th "Part Number" at bounding box center [427, 138] width 78 height 21
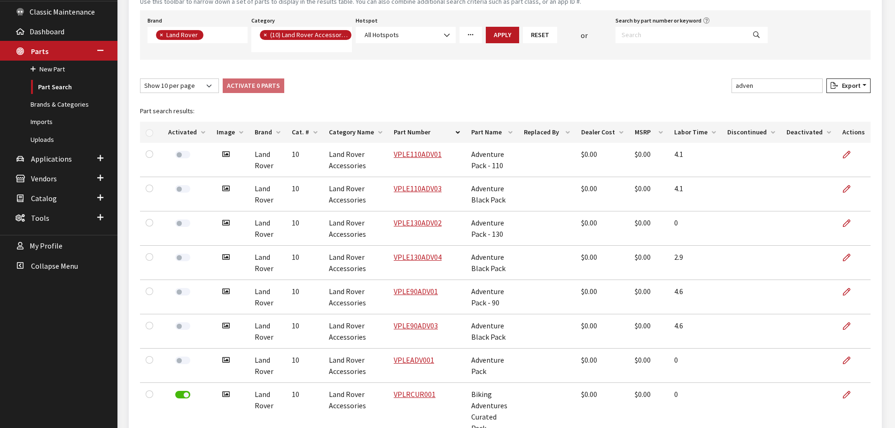
scroll to position [0, 0]
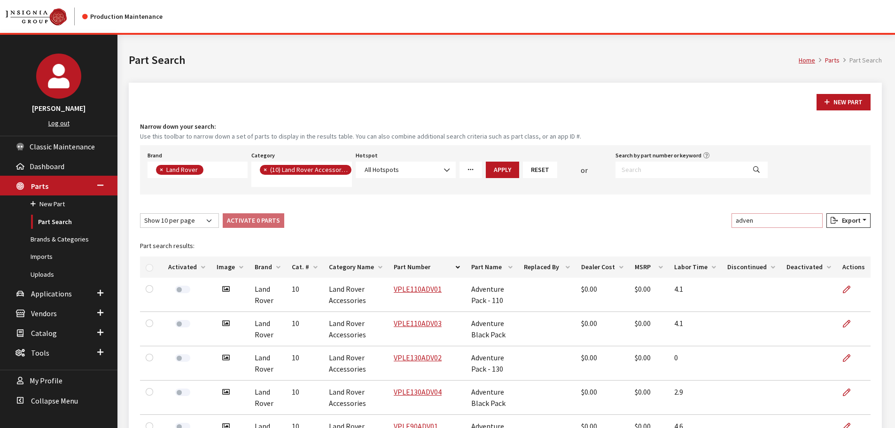
click at [785, 218] on input "adven" at bounding box center [777, 220] width 91 height 15
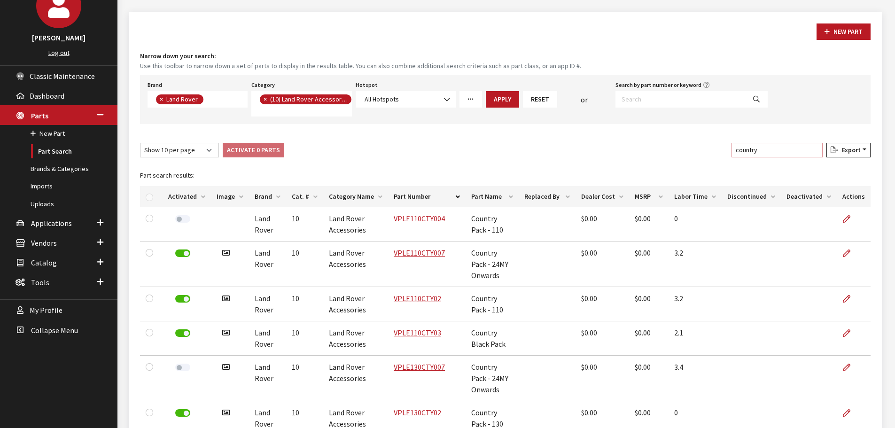
scroll to position [94, 0]
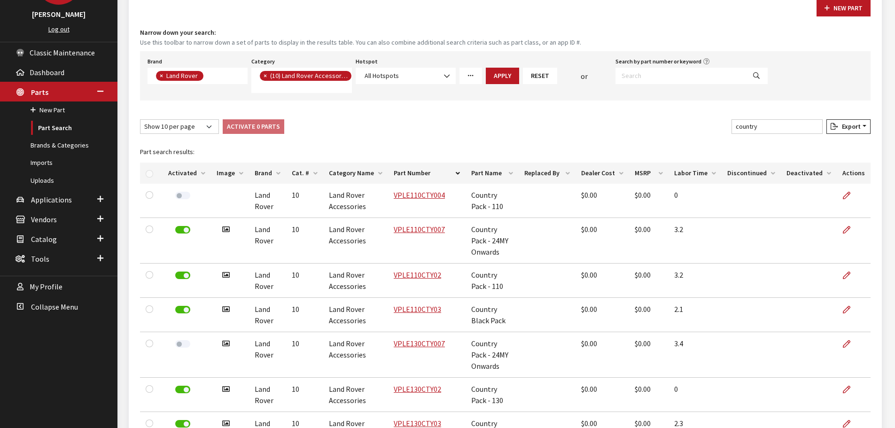
click at [441, 170] on th "Part Number" at bounding box center [427, 173] width 78 height 21
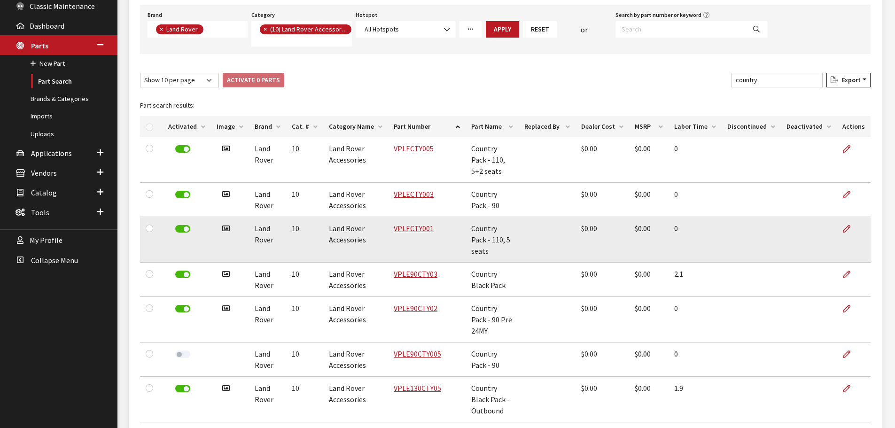
scroll to position [141, 0]
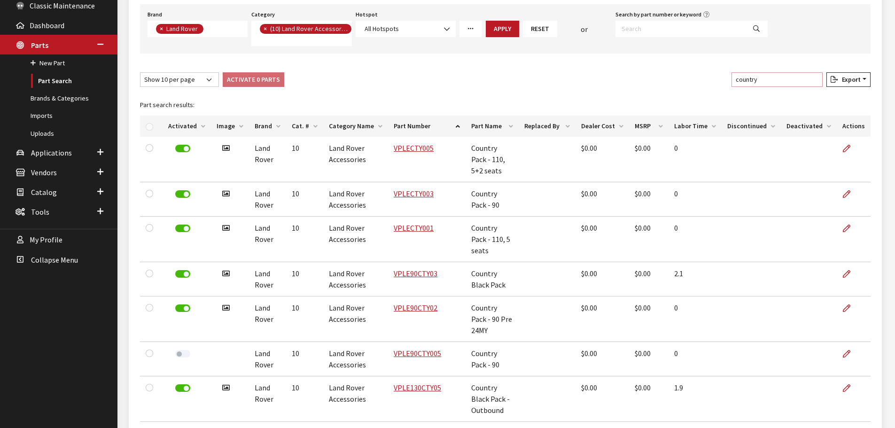
click at [797, 78] on input "country" at bounding box center [777, 79] width 91 height 15
paste input "VPLE90CTY005"
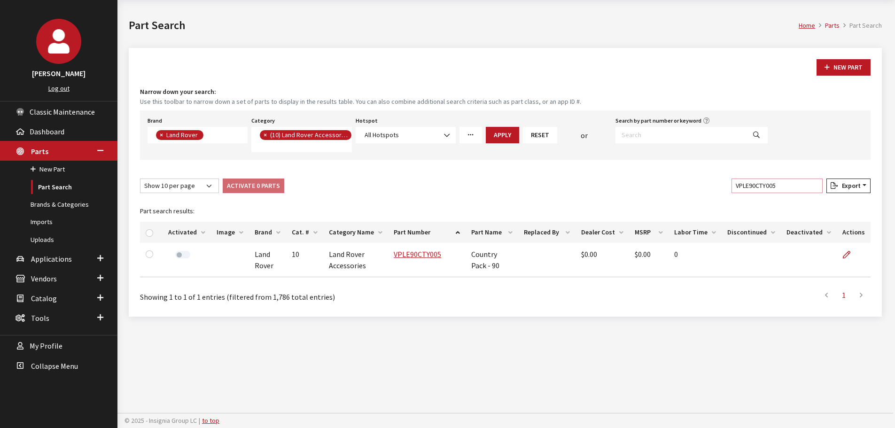
scroll to position [35, 0]
click at [784, 190] on input "VPLE90CTY005" at bounding box center [777, 186] width 91 height 15
paste input "110CTY007"
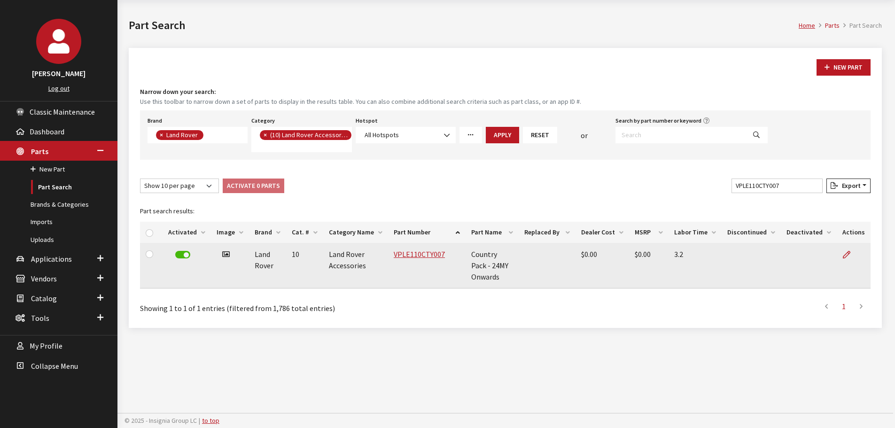
click at [176, 255] on label at bounding box center [182, 255] width 15 height 8
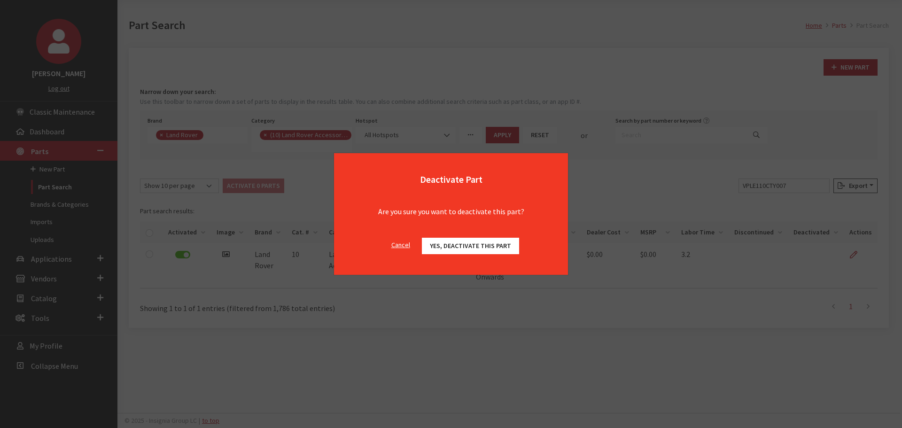
click at [497, 242] on span "Yes, deactivate this part" at bounding box center [470, 246] width 81 height 8
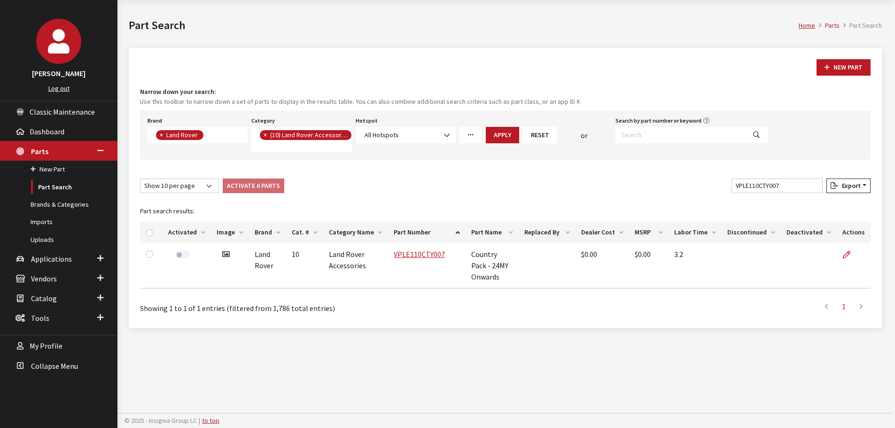
click at [755, 175] on div "New Part Narrow down your search: Use this toolbar to narrow down a set of part…" at bounding box center [505, 188] width 753 height 280
click at [755, 180] on input "VPLE110CTY007" at bounding box center [777, 186] width 91 height 15
paste input "3"
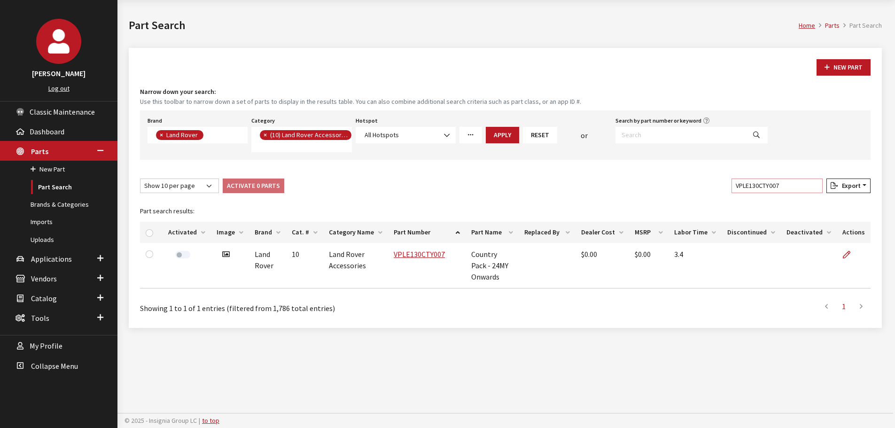
click at [774, 191] on input "VPLE130CTY007" at bounding box center [777, 186] width 91 height 15
paste input "10CTY004"
type input "VPLE110CTY004"
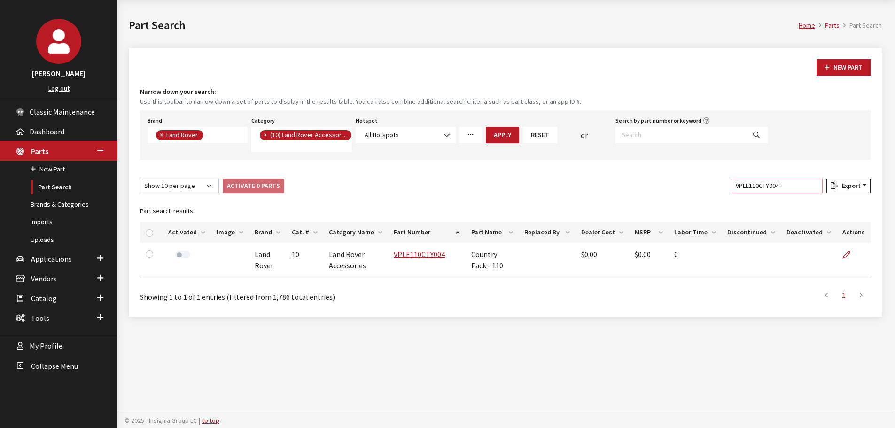
click at [807, 186] on input "VPLE110CTY004" at bounding box center [777, 186] width 91 height 15
click at [814, 187] on input "VPLE110CTY004" at bounding box center [777, 186] width 91 height 15
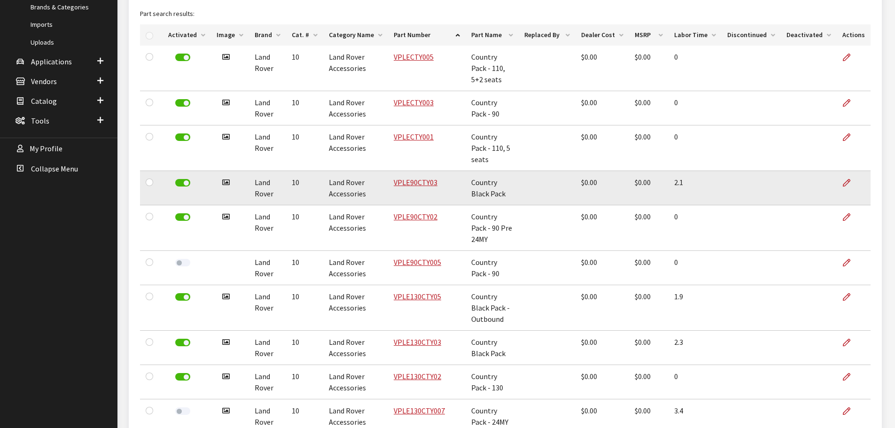
scroll to position [270, 0]
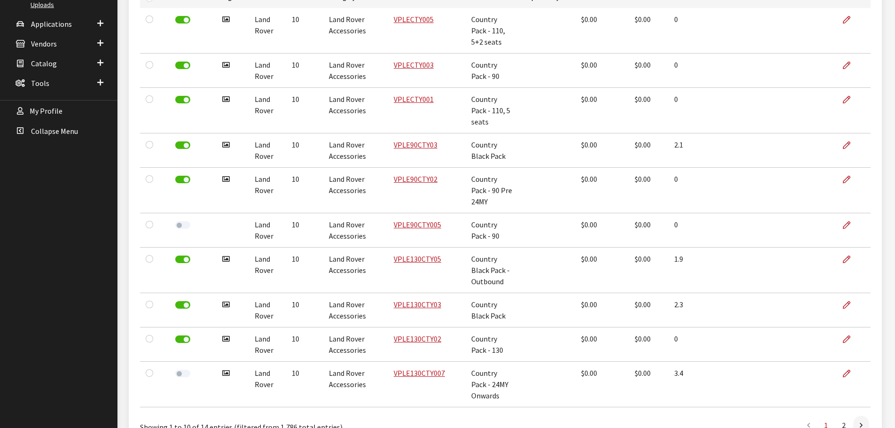
type input "countr"
click at [849, 416] on link "2" at bounding box center [843, 425] width 17 height 19
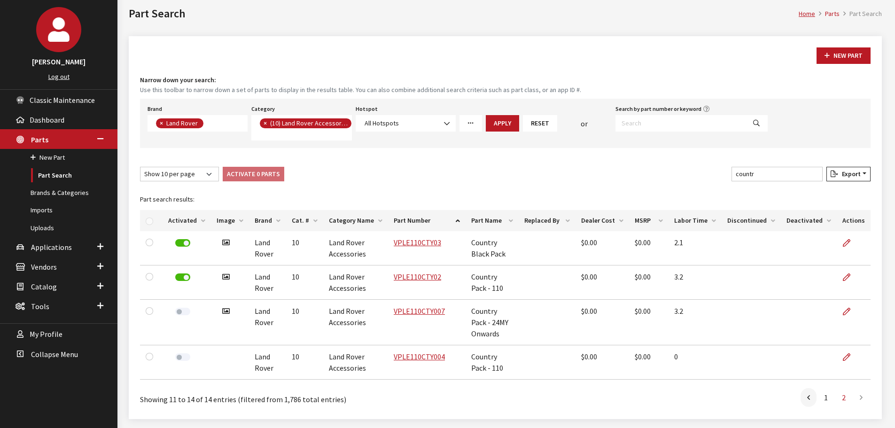
scroll to position [0, 0]
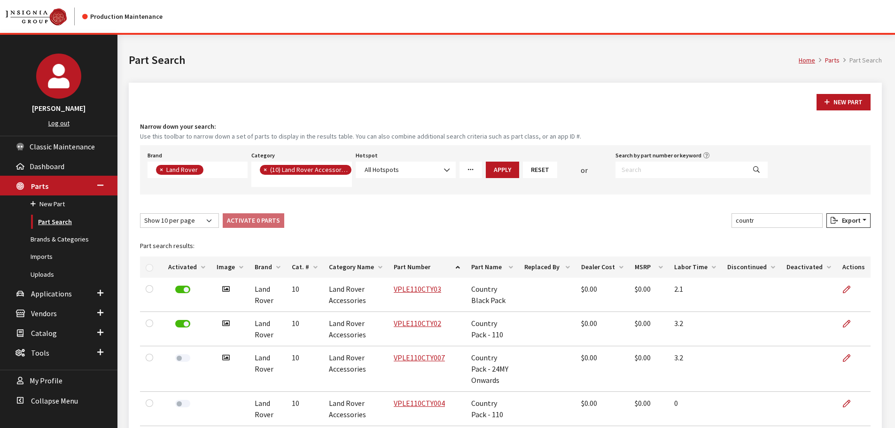
click at [70, 228] on link "Part Search" at bounding box center [58, 221] width 117 height 17
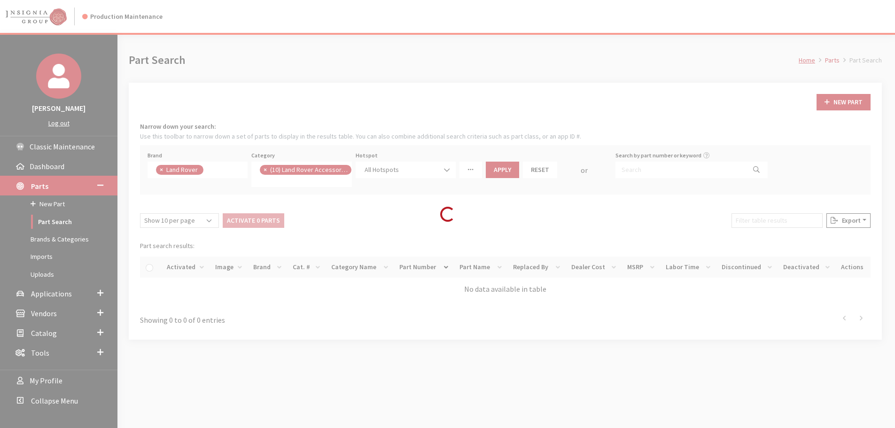
scroll to position [8, 0]
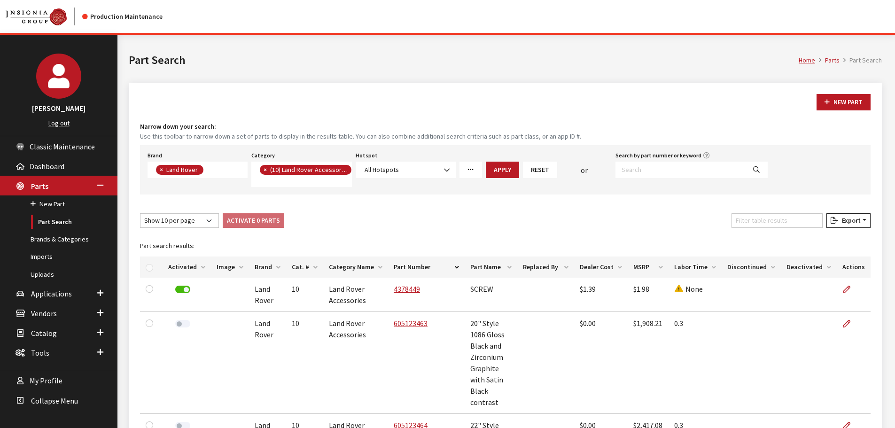
click at [617, 197] on div "New Part Narrow down your search: Use this toolbar to narrow down a set of part…" at bounding box center [505, 422] width 753 height 679
click at [538, 166] on button "Reset" at bounding box center [540, 170] width 34 height 16
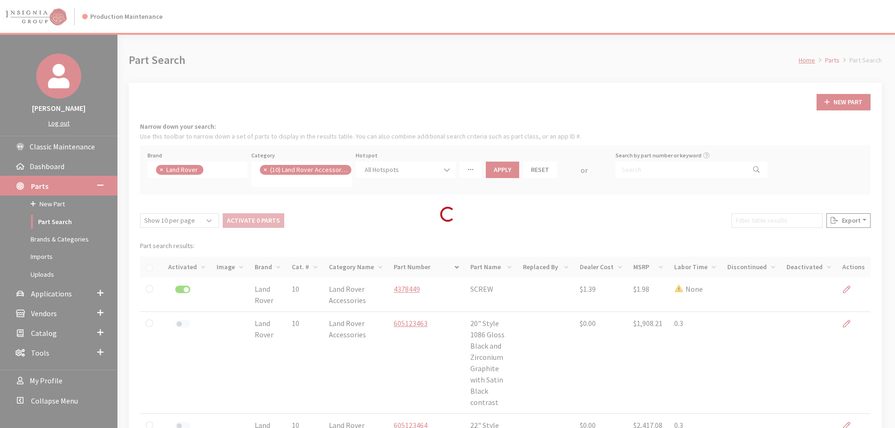
select select
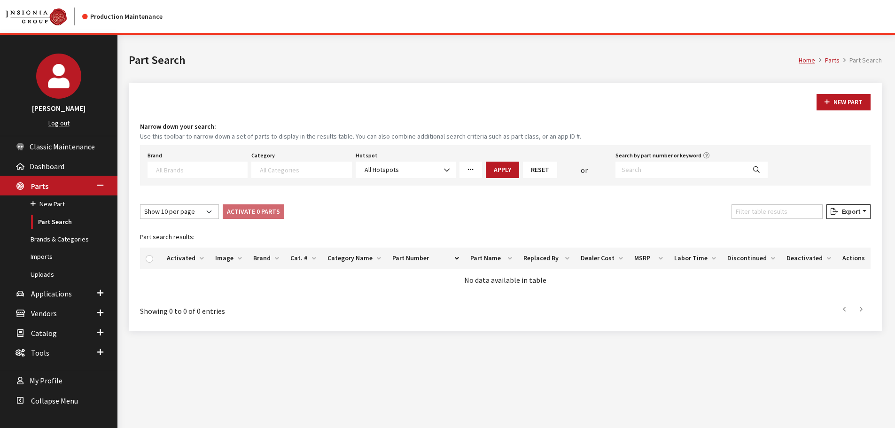
scroll to position [116, 0]
click at [45, 290] on span "Applications" at bounding box center [51, 293] width 41 height 9
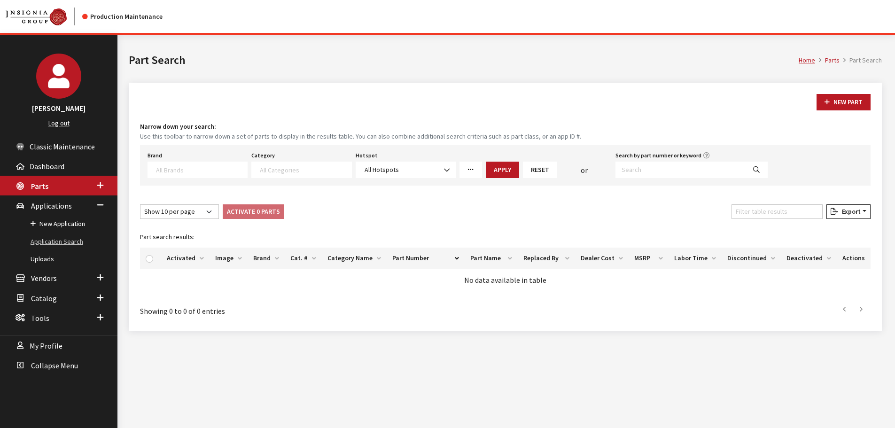
click at [65, 237] on link "Application Search" at bounding box center [58, 241] width 117 height 17
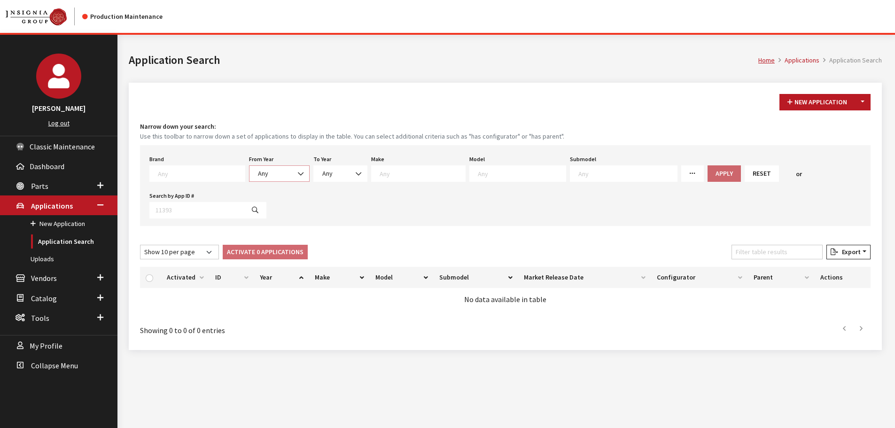
click at [294, 172] on span at bounding box center [301, 174] width 16 height 16
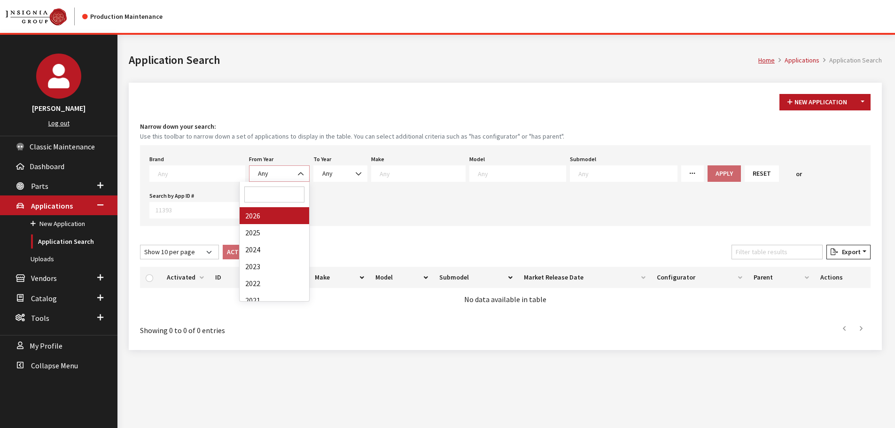
select select "2026"
select select
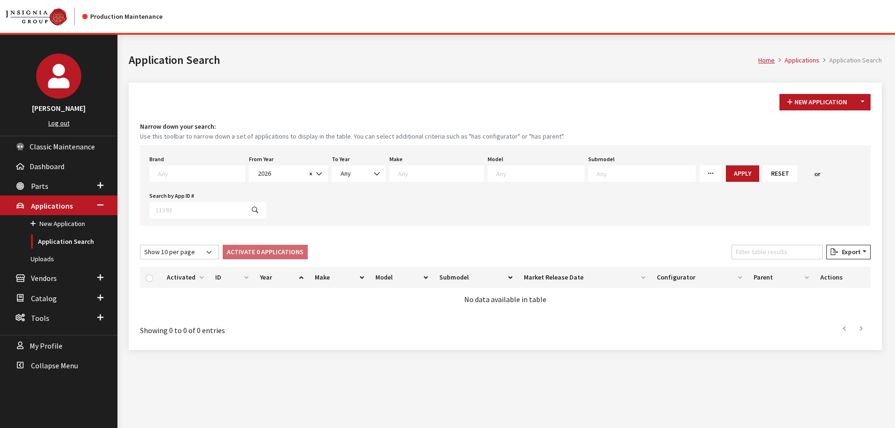
click at [410, 175] on textarea "Search" at bounding box center [441, 173] width 86 height 8
select select "64"
select select
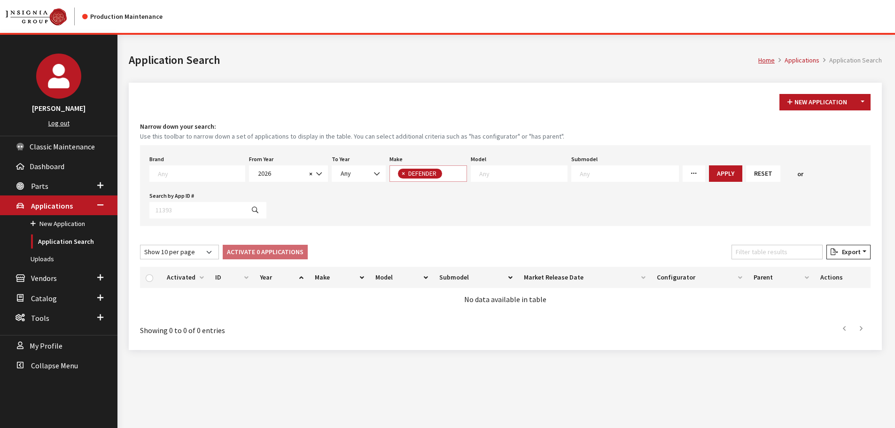
scroll to position [0, 0]
click at [438, 167] on span "× DEFENDER" at bounding box center [429, 173] width 78 height 16
select select
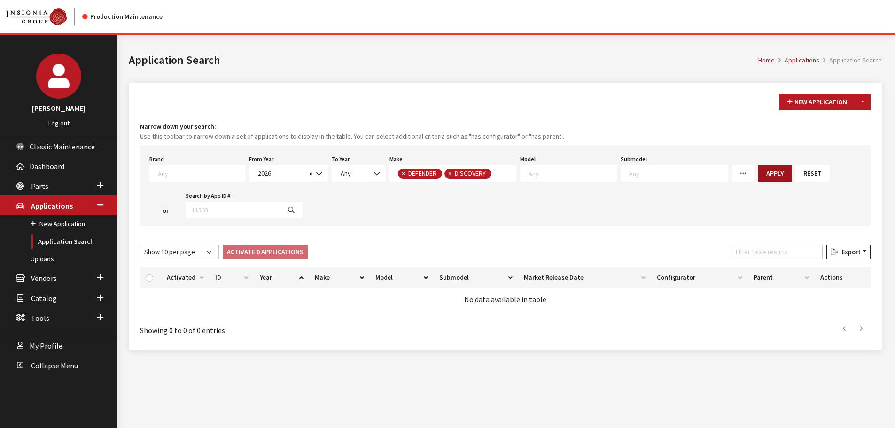
click at [758, 166] on button "Apply" at bounding box center [774, 173] width 33 height 16
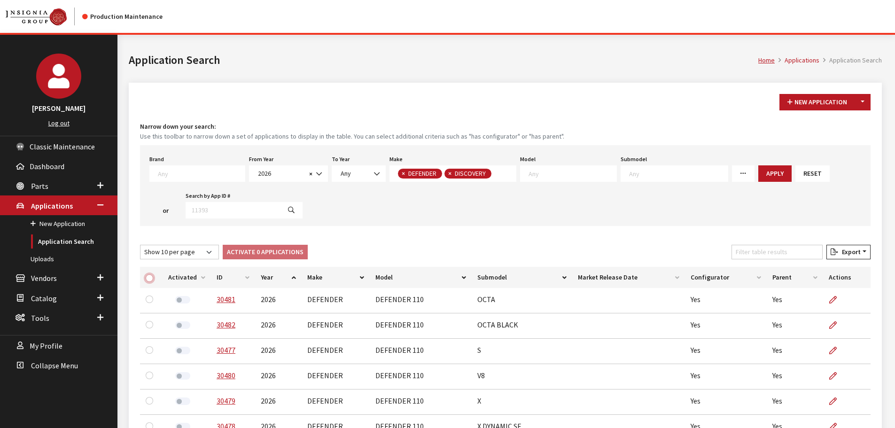
click at [150, 277] on input "checkbox" at bounding box center [150, 278] width 8 height 8
checkbox input "true"
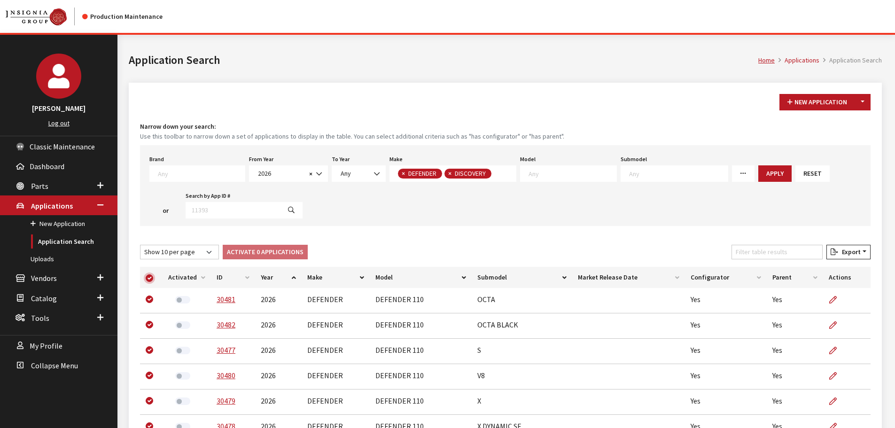
checkbox input "true"
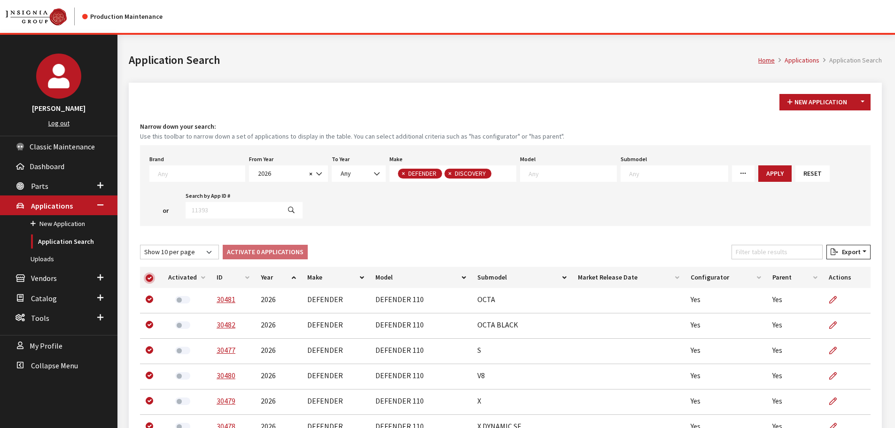
checkbox input "true"
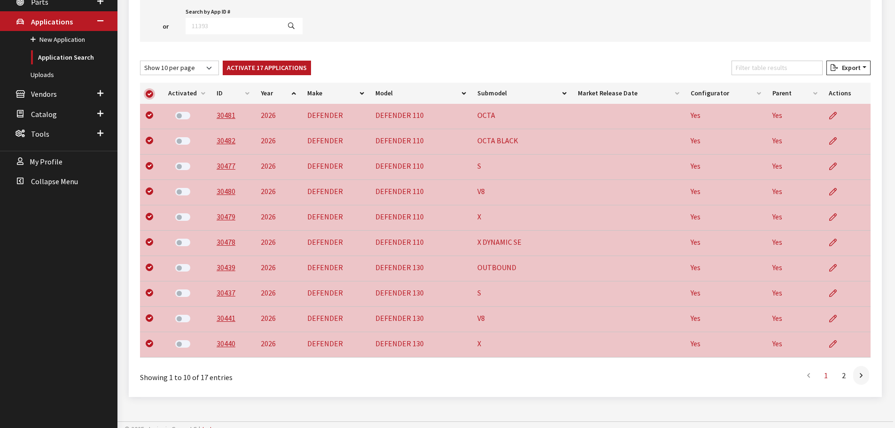
scroll to position [188, 0]
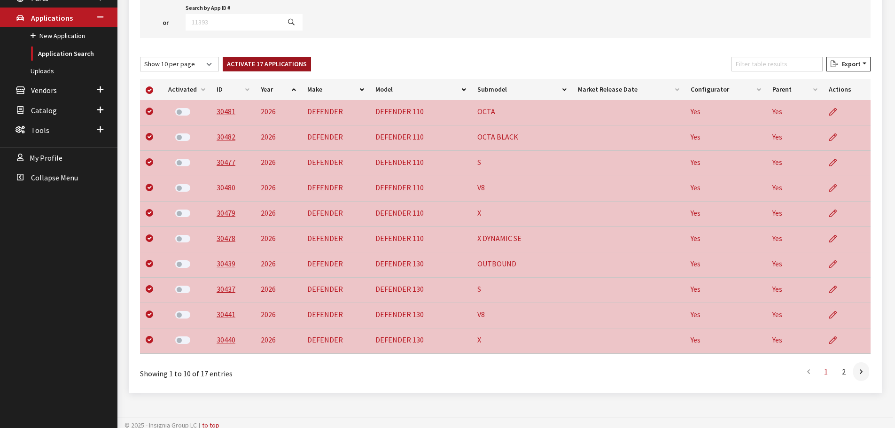
click at [267, 66] on button "Activate 17 Applications" at bounding box center [267, 64] width 88 height 15
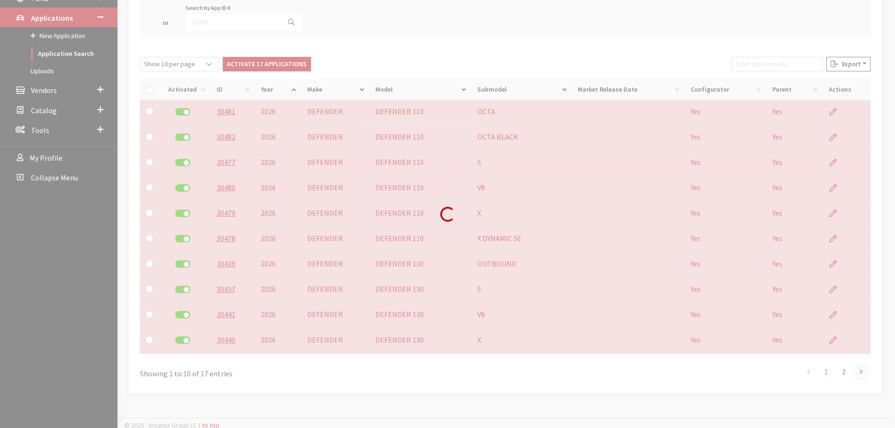
checkbox input "false"
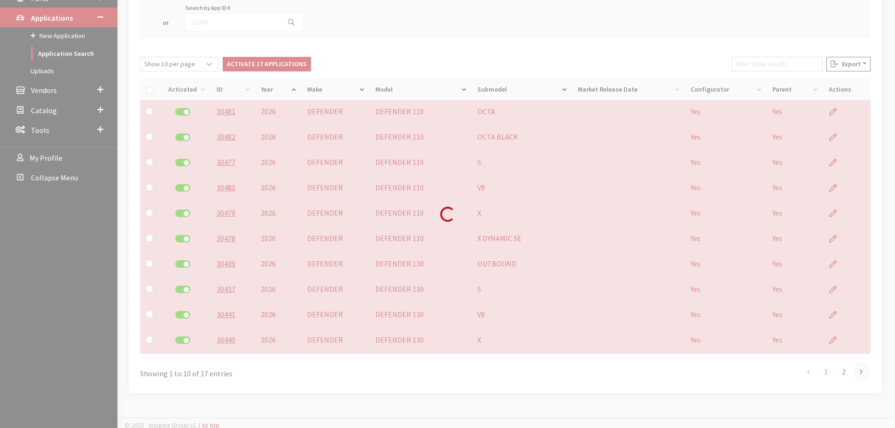
checkbox input "false"
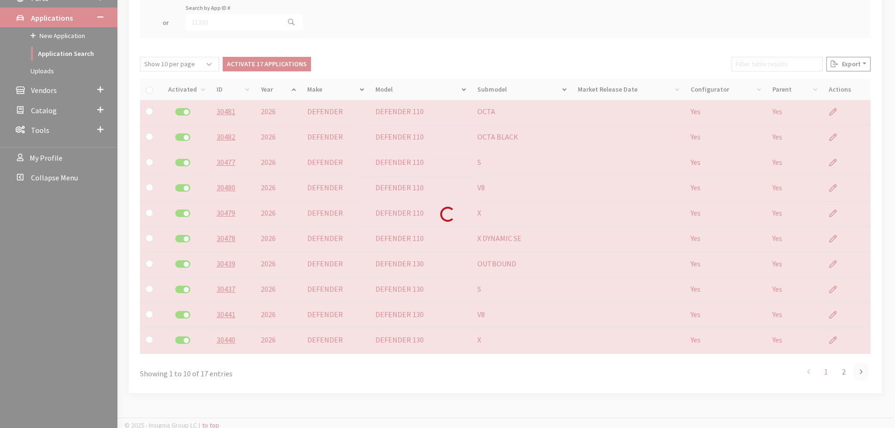
checkbox input "false"
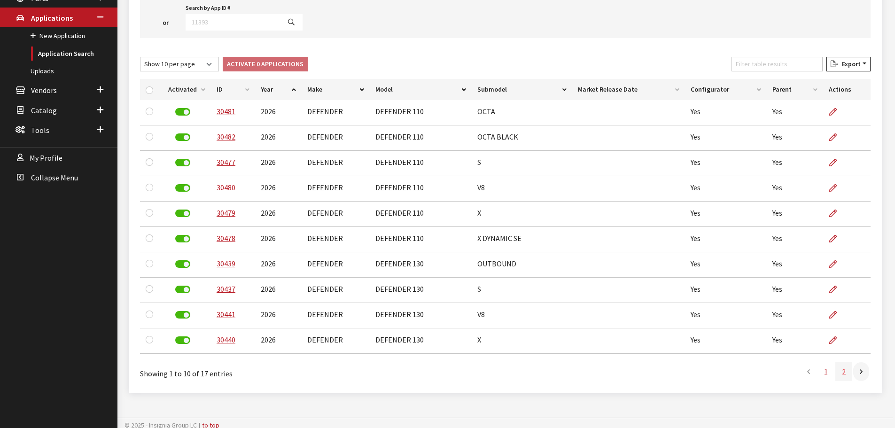
click at [844, 368] on link "2" at bounding box center [843, 371] width 17 height 19
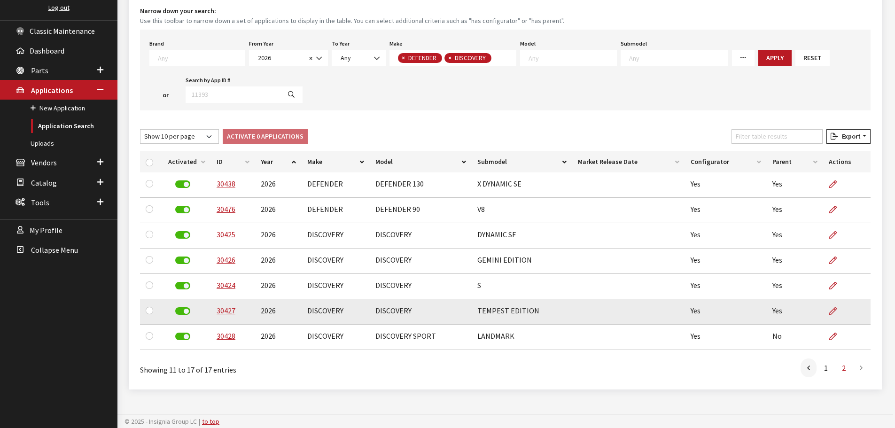
scroll to position [0, 0]
